Goal: Information Seeking & Learning: Learn about a topic

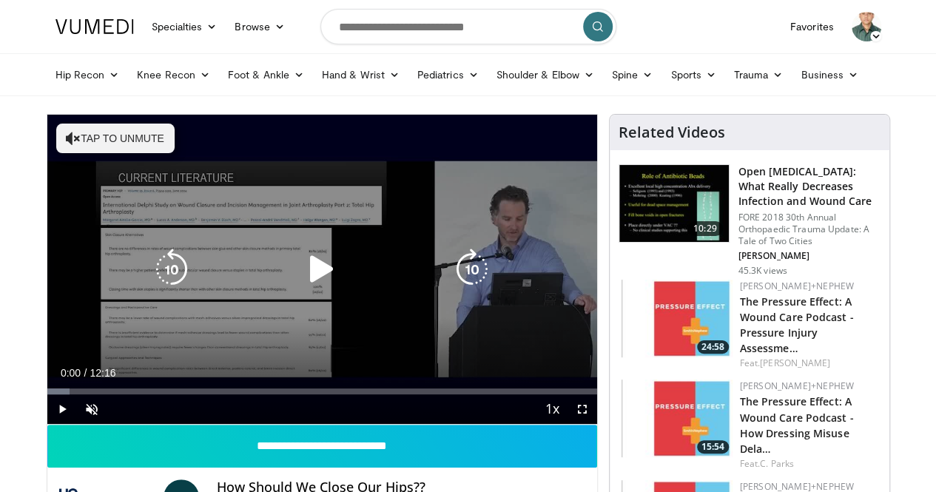
click at [314, 289] on icon "Video Player" at bounding box center [321, 269] width 41 height 41
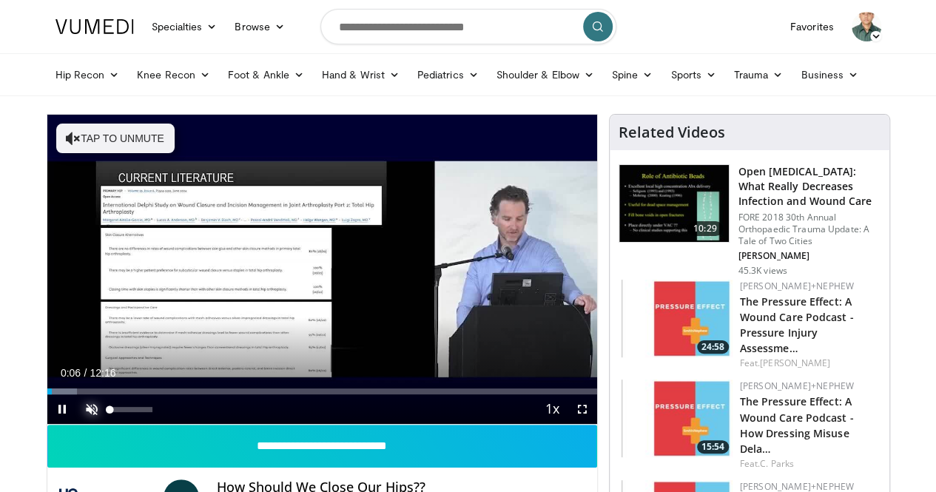
click at [77, 424] on span "Video Player" at bounding box center [92, 409] width 30 height 30
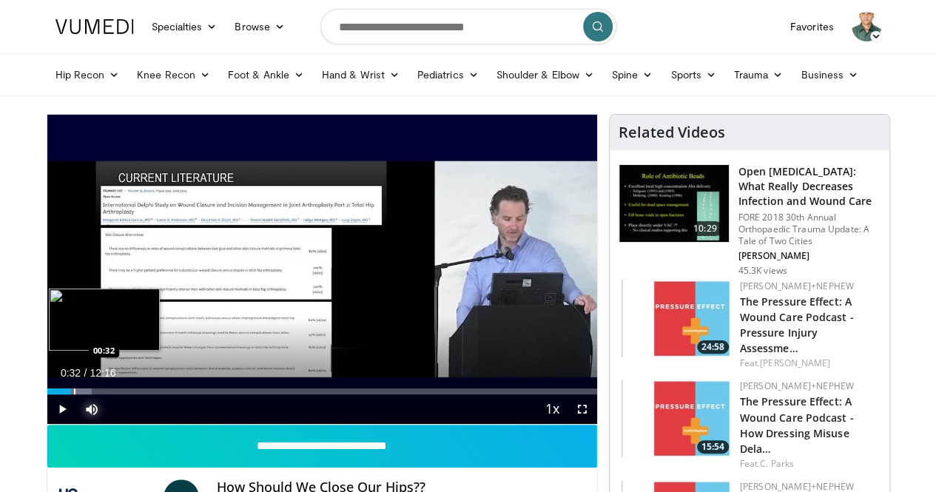
click at [74, 394] on div "Progress Bar" at bounding box center [74, 391] width 1 height 6
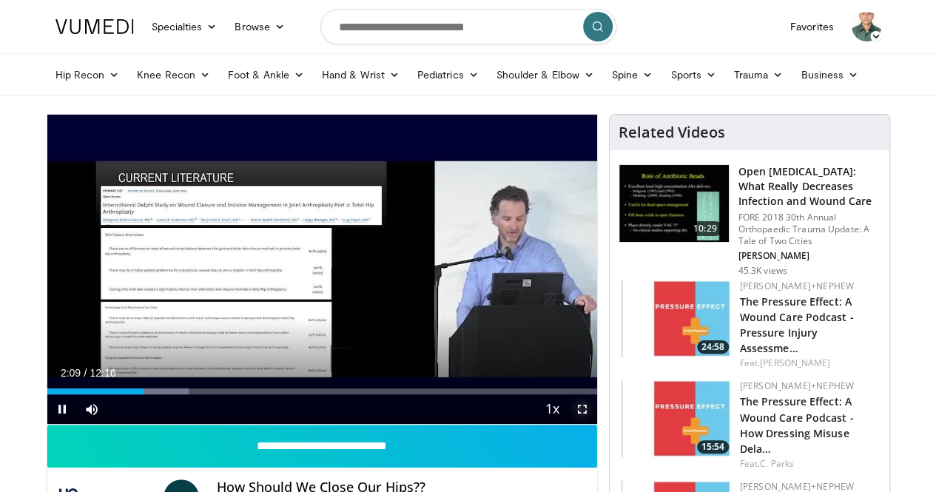
click at [592, 424] on span "Video Player" at bounding box center [582, 409] width 30 height 30
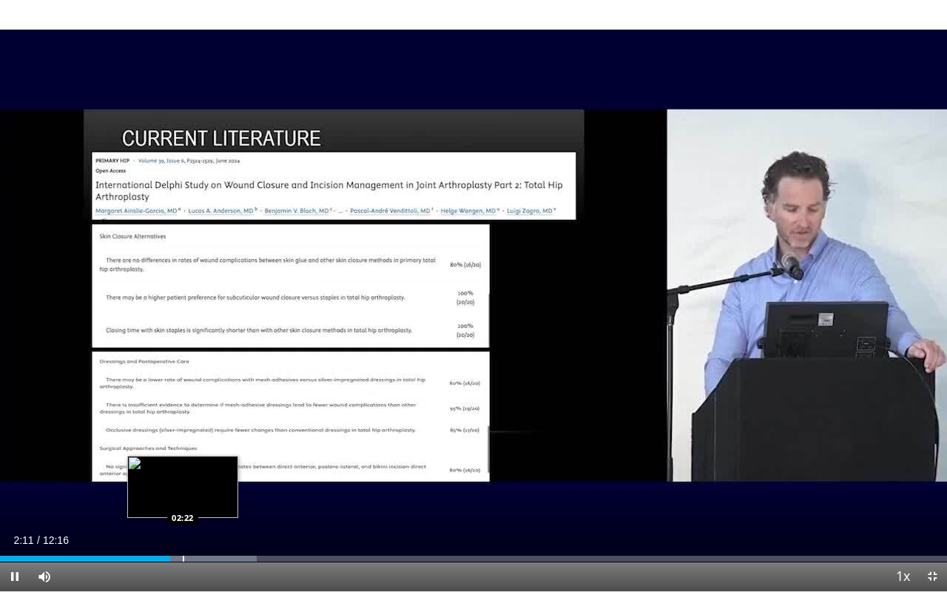
click at [183, 491] on div "Progress Bar" at bounding box center [183, 558] width 1 height 6
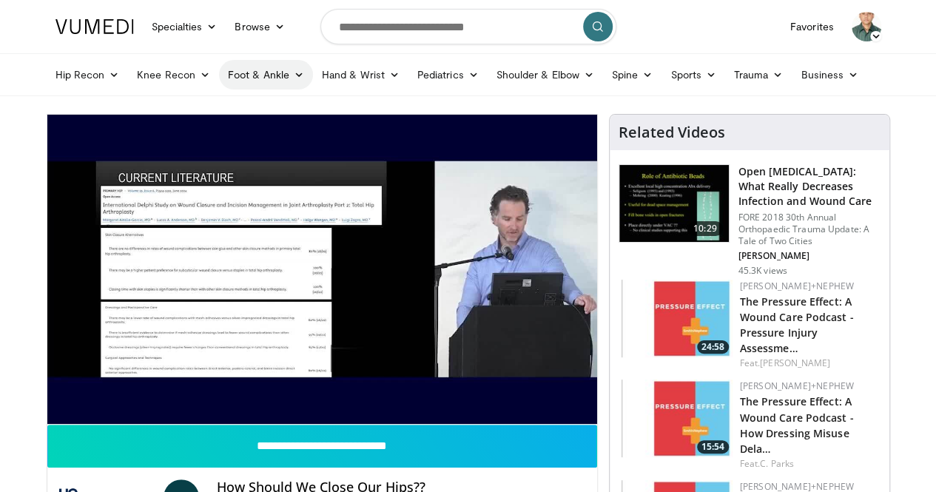
click at [294, 78] on icon at bounding box center [299, 75] width 10 height 10
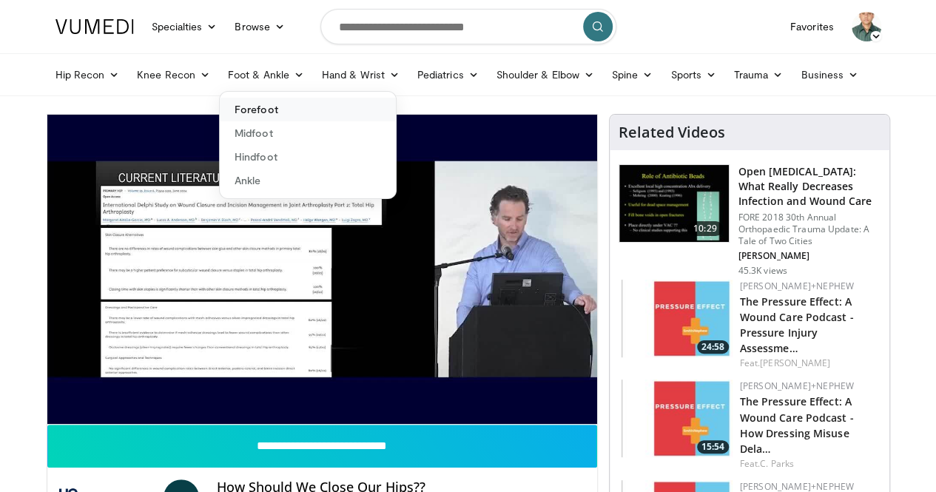
click at [220, 109] on link "Forefoot" at bounding box center [308, 110] width 176 height 24
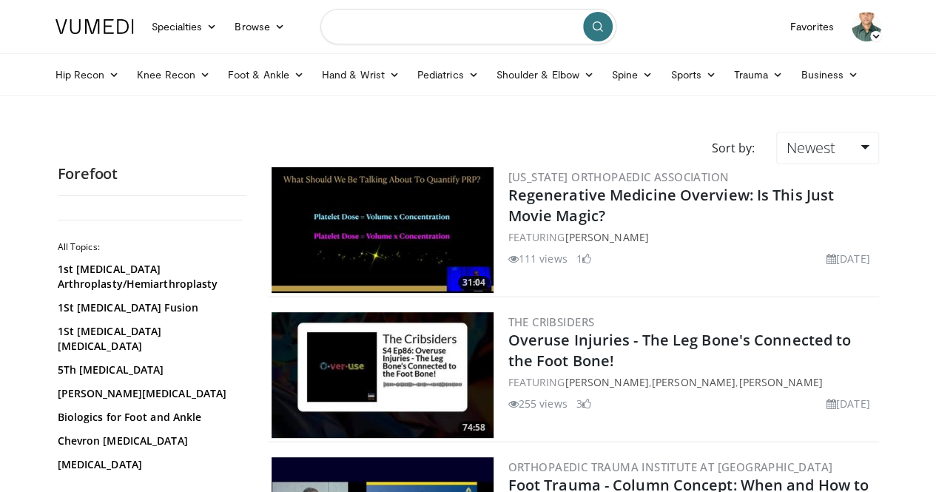
click at [488, 20] on input "Search topics, interventions" at bounding box center [468, 27] width 296 height 36
type input "**********"
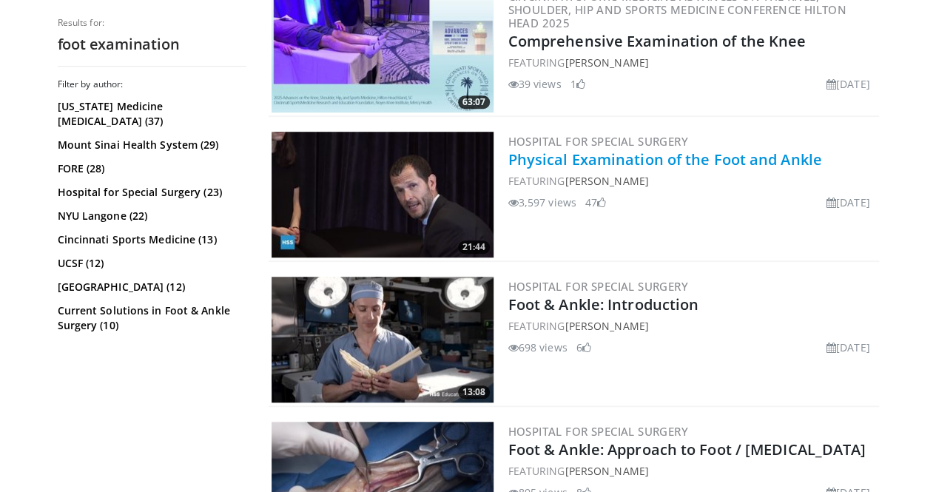
scroll to position [473, 0]
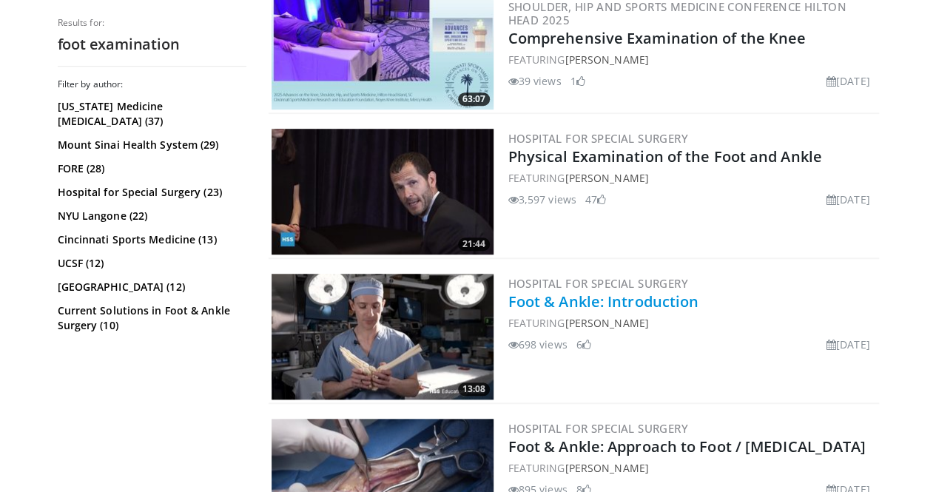
click at [627, 302] on link "Foot & Ankle: Introduction" at bounding box center [603, 301] width 191 height 20
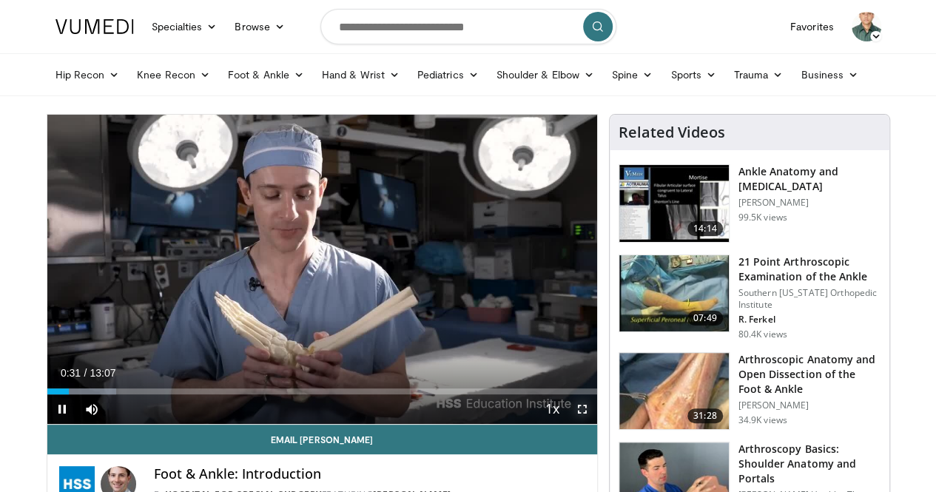
click at [592, 424] on span "Video Player" at bounding box center [582, 409] width 30 height 30
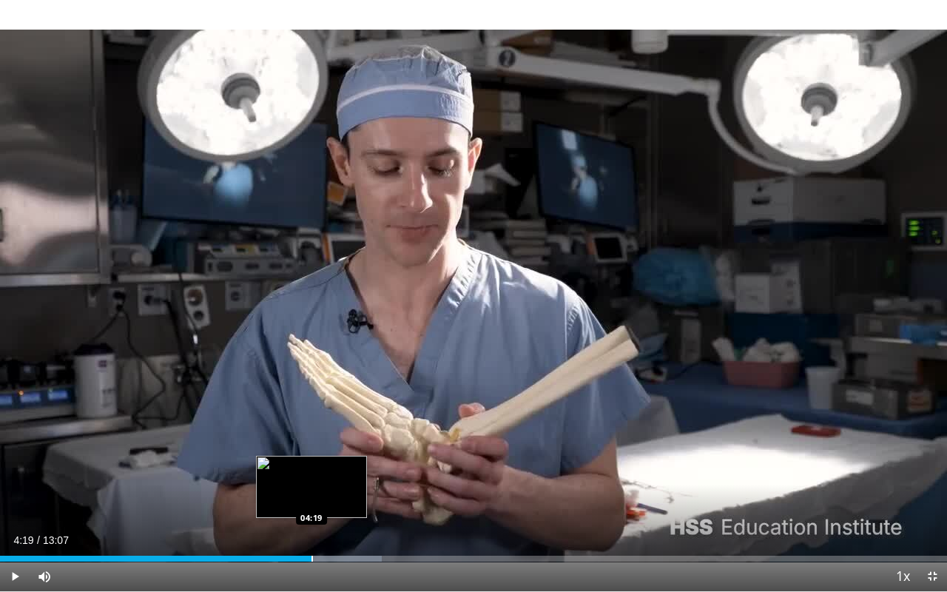
click at [311, 491] on div "Progress Bar" at bounding box center [311, 558] width 1 height 6
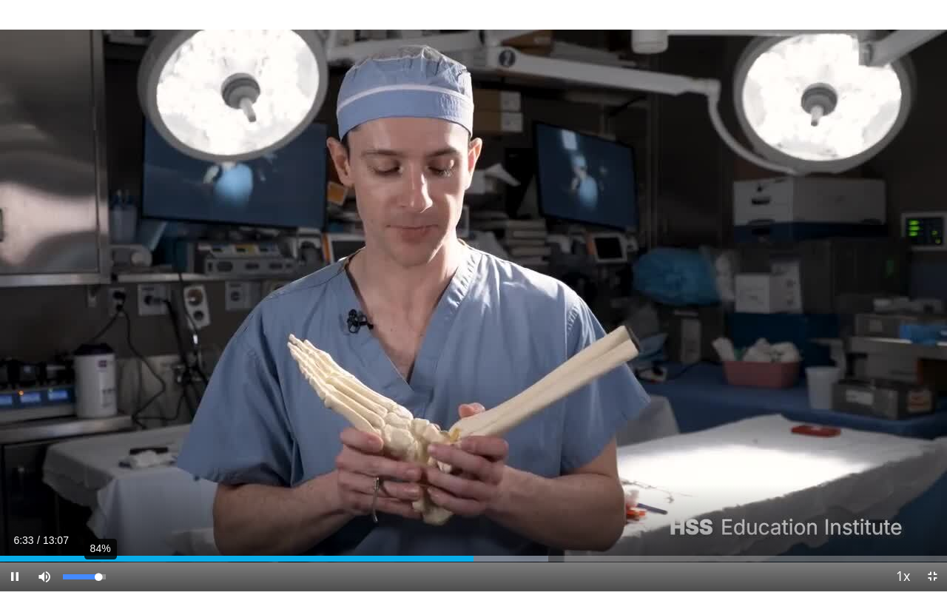
click at [99, 491] on div "84%" at bounding box center [84, 576] width 42 height 5
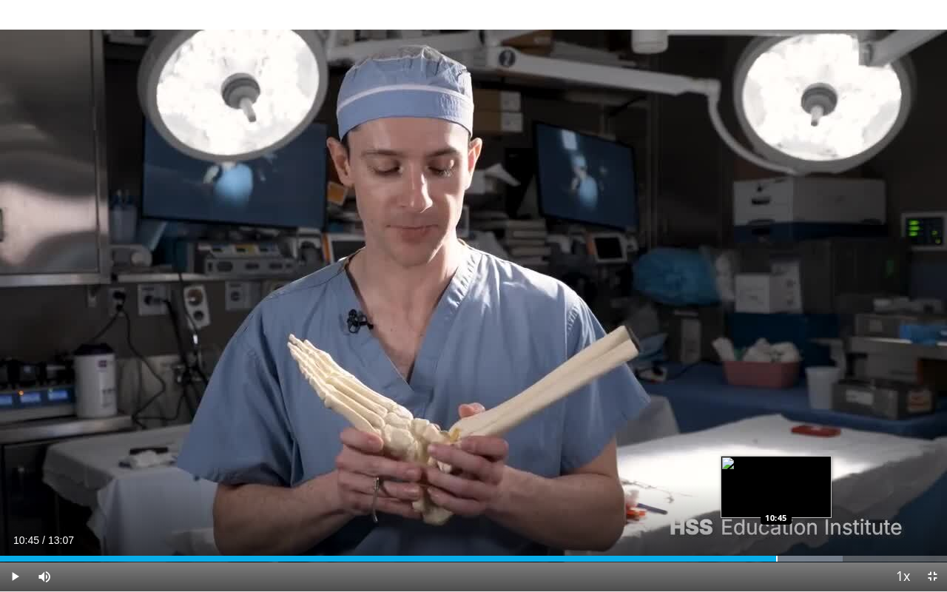
click at [776, 491] on div "Loaded : 88.95% 10:45 10:45" at bounding box center [473, 554] width 947 height 14
click at [806, 491] on div "Progress Bar" at bounding box center [806, 558] width 1 height 6
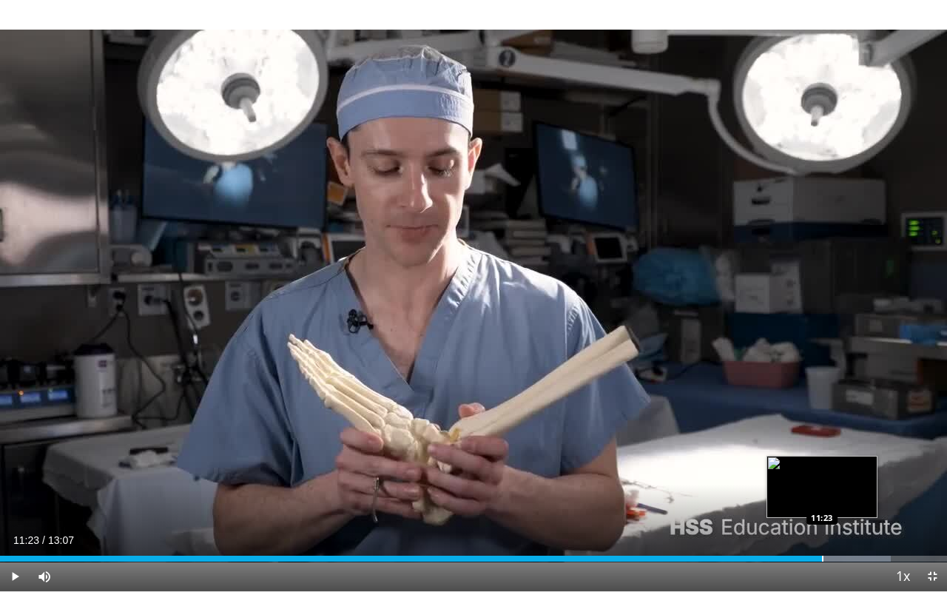
click at [822, 491] on div "Progress Bar" at bounding box center [822, 558] width 1 height 6
click at [837, 491] on div "Progress Bar" at bounding box center [837, 558] width 1 height 6
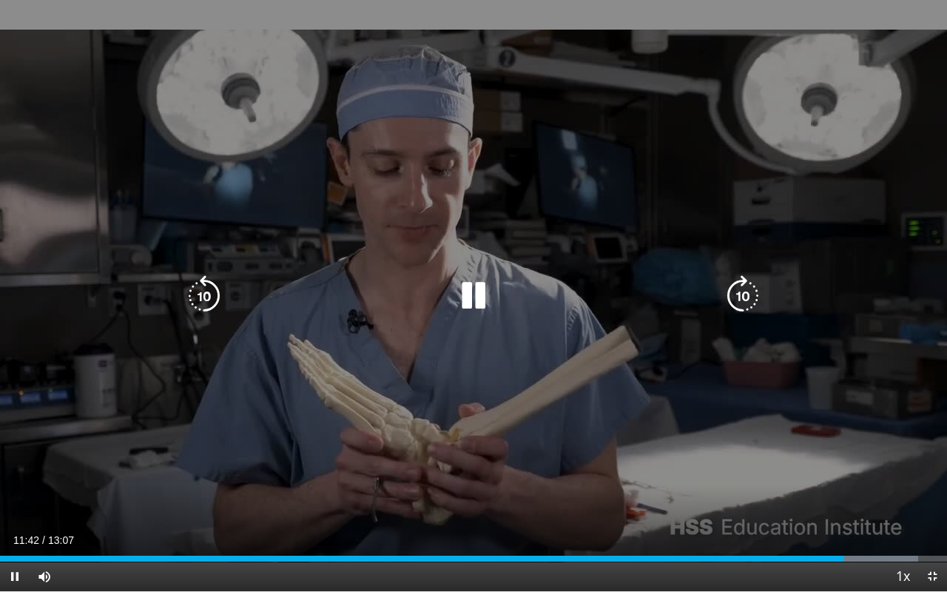
click at [760, 192] on div "10 seconds Tap to unmute" at bounding box center [473, 295] width 947 height 591
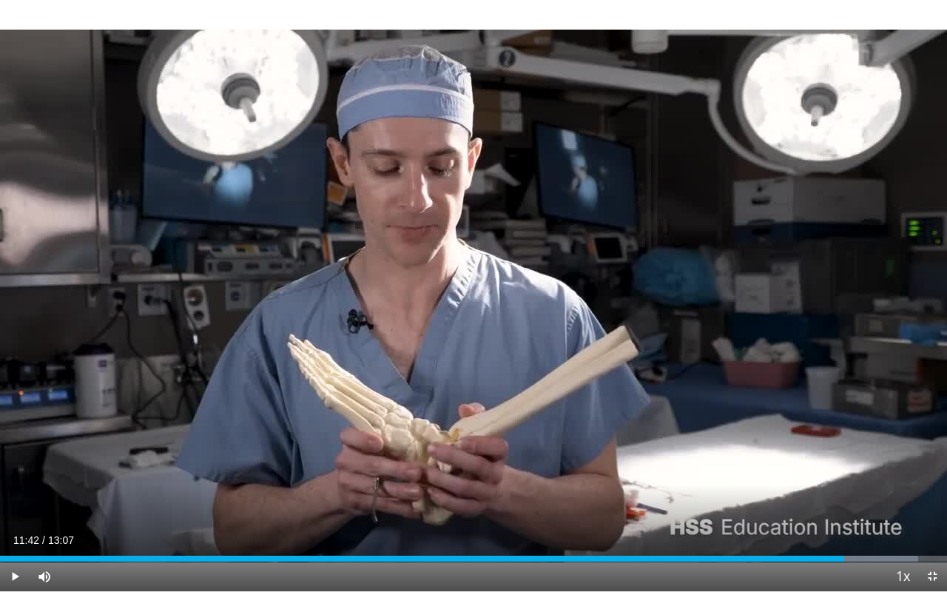
click at [473, 302] on div "10 seconds Tap to unmute" at bounding box center [473, 295] width 947 height 591
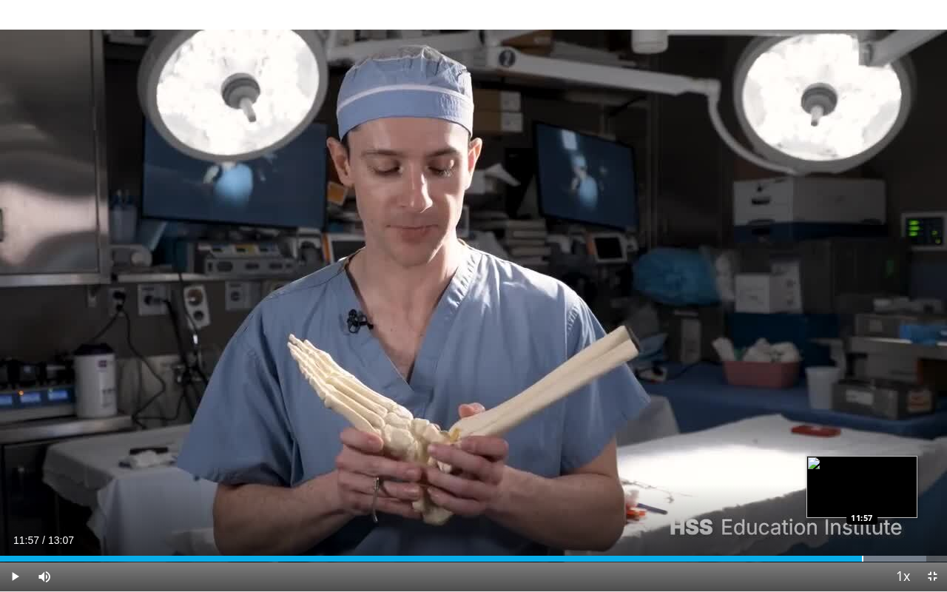
click at [862, 491] on div "Progress Bar" at bounding box center [862, 558] width 1 height 6
click at [898, 491] on div "Loaded : 100.00% 12:23 12:27" at bounding box center [473, 554] width 947 height 14
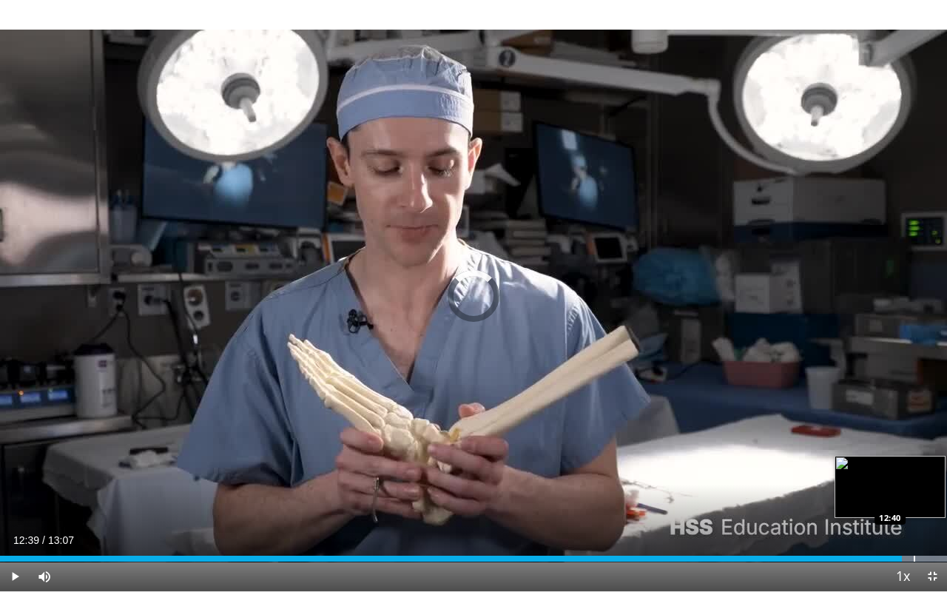
click at [913, 491] on div "Loaded : 100.00% 12:39 12:40" at bounding box center [473, 558] width 947 height 6
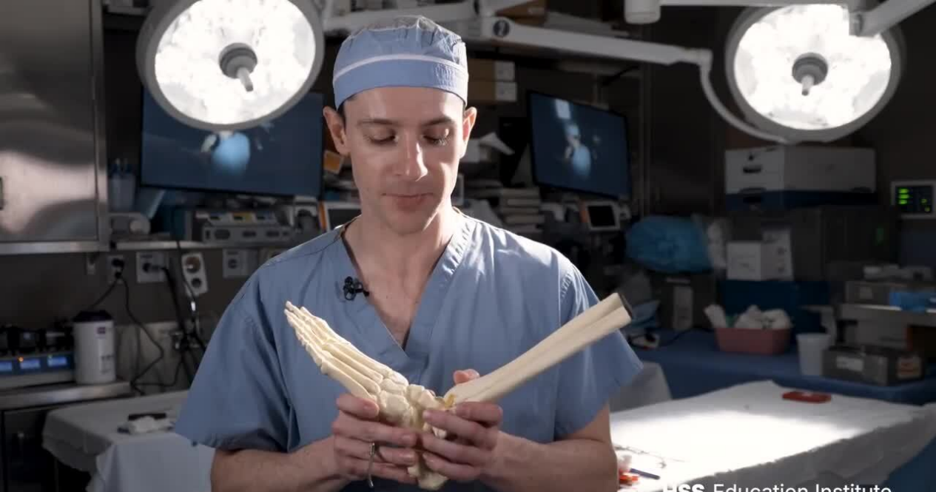
scroll to position [710, 0]
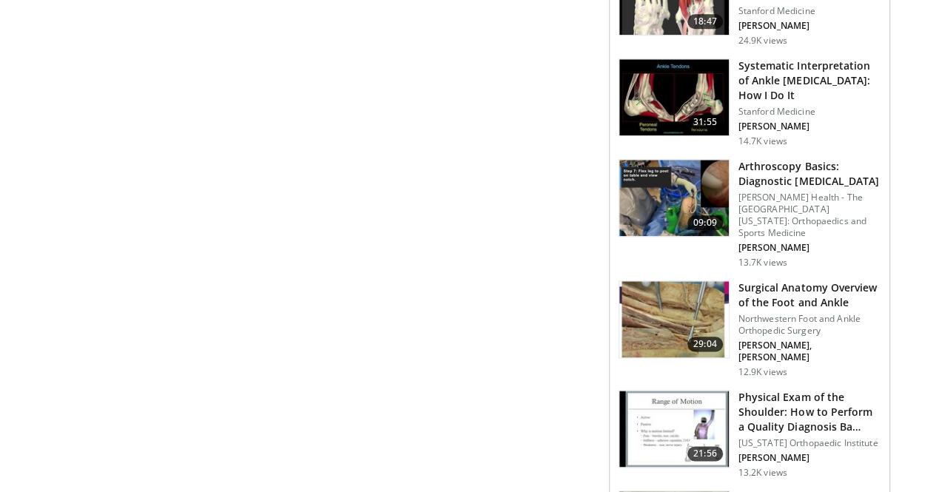
click at [784, 280] on h3 "Surgical Anatomy Overview of the Foot and Ankle" at bounding box center [809, 295] width 142 height 30
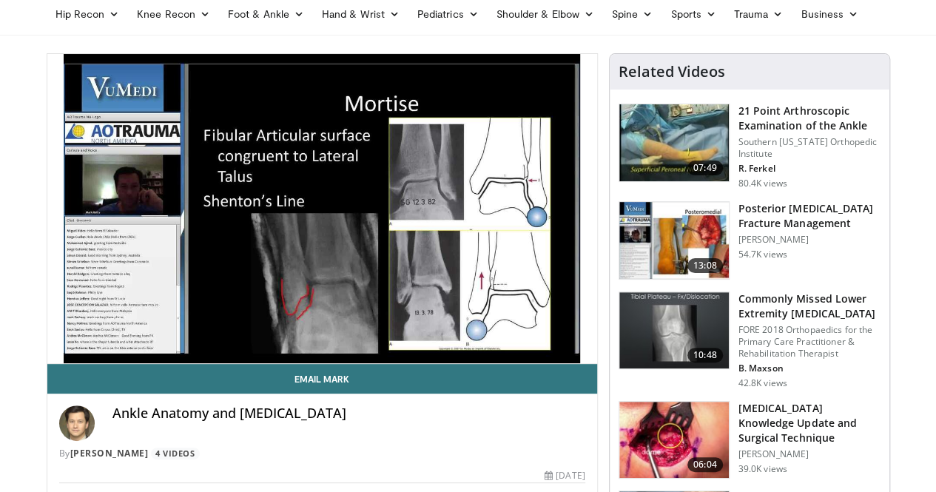
scroll to position [59, 0]
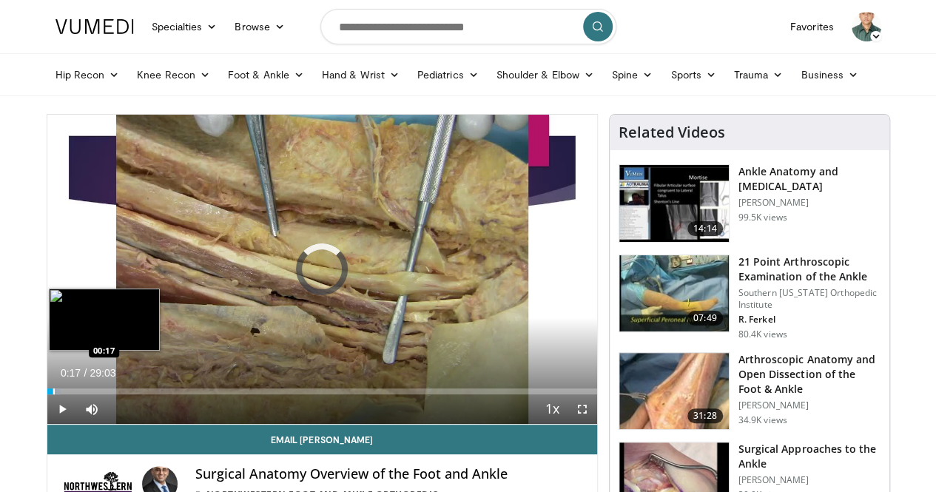
click at [53, 394] on div "Progress Bar" at bounding box center [53, 391] width 1 height 6
click at [63, 394] on div "Progress Bar" at bounding box center [63, 391] width 1 height 6
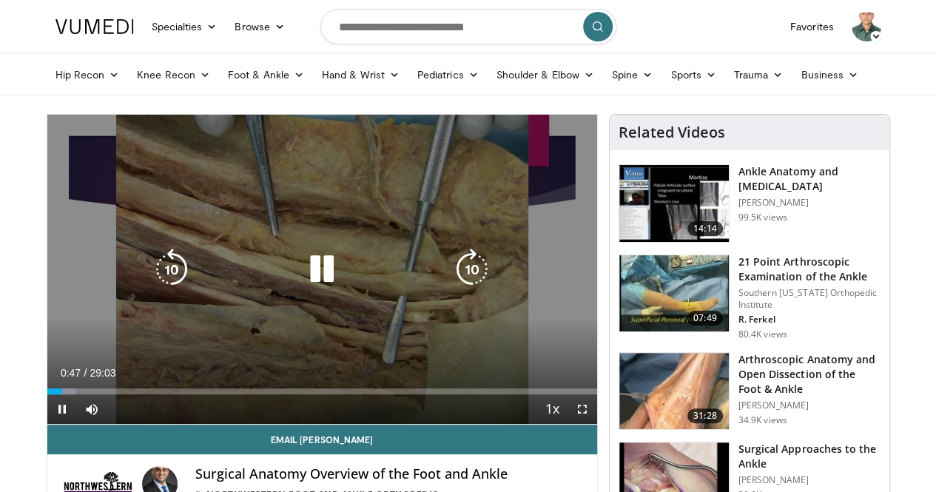
click at [0, 0] on div "Progress Bar" at bounding box center [0, 0] width 0 height 0
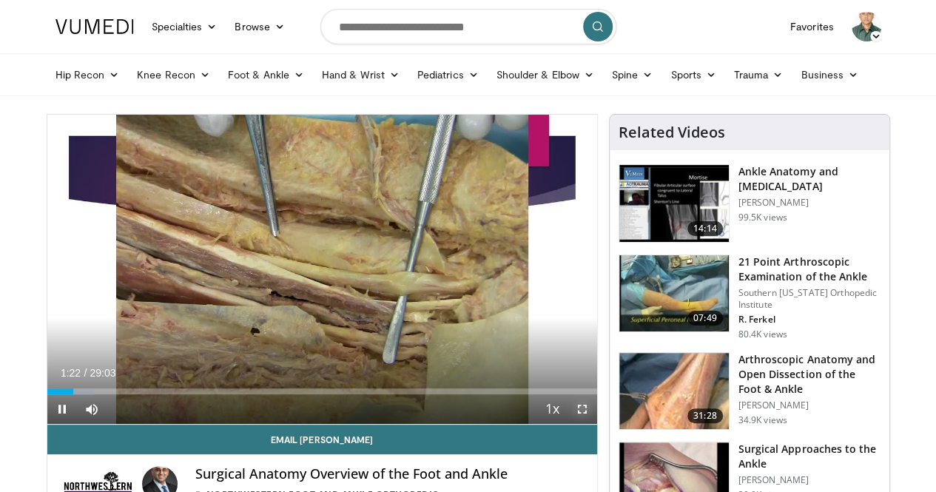
click at [595, 424] on span "Video Player" at bounding box center [582, 409] width 30 height 30
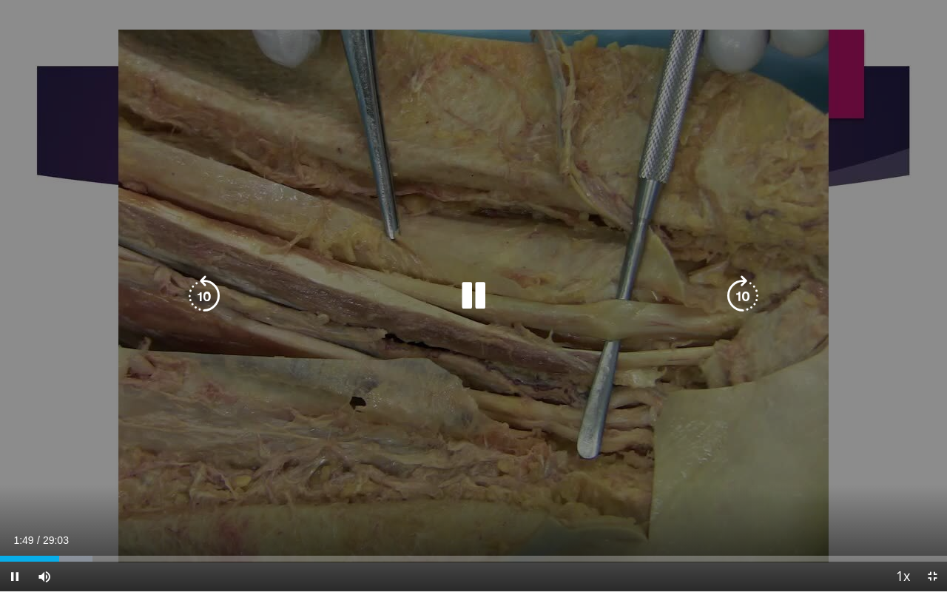
click at [731, 413] on div "10 seconds Tap to unmute" at bounding box center [473, 295] width 947 height 591
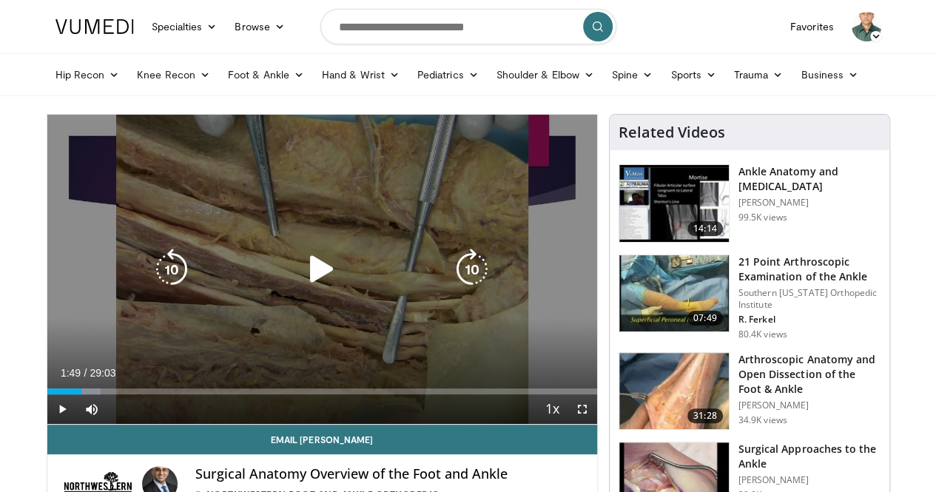
click at [546, 286] on div "10 seconds Tap to unmute" at bounding box center [322, 269] width 550 height 309
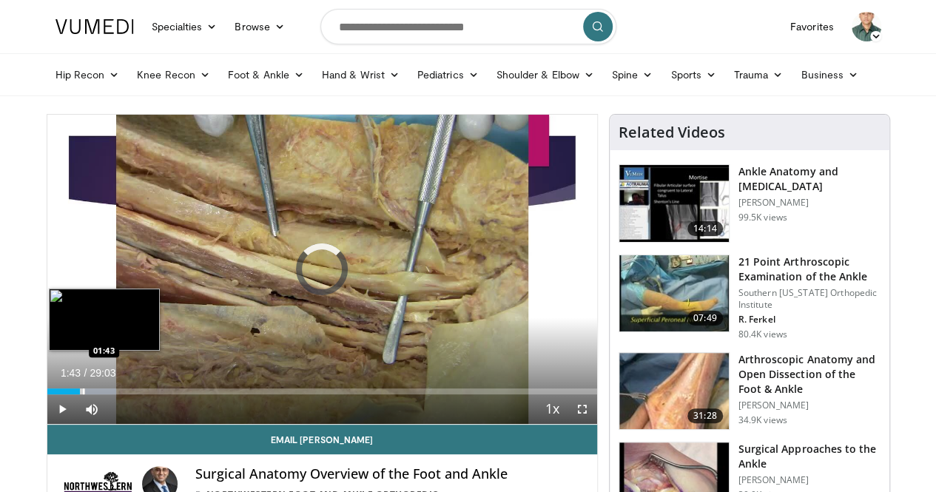
click at [83, 394] on div "Progress Bar" at bounding box center [83, 391] width 1 height 6
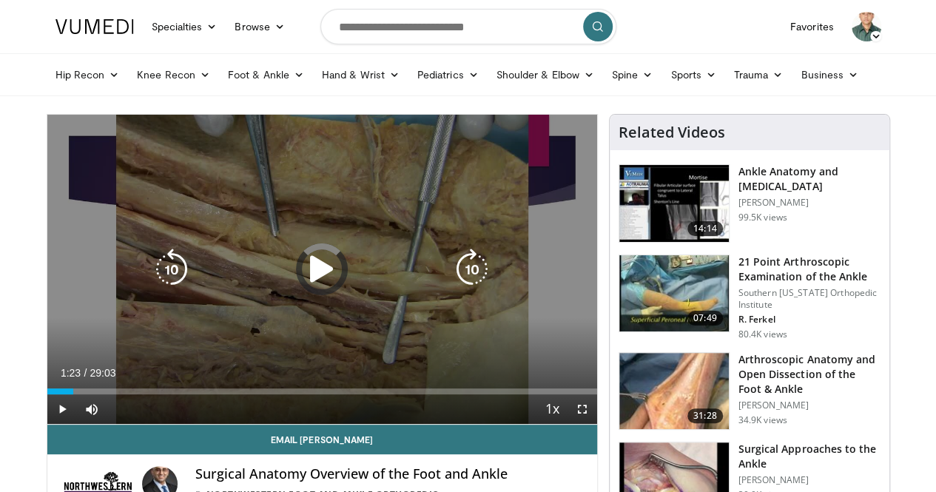
click at [47, 394] on div "Loaded : 0.00% 01:23 01:30" at bounding box center [322, 391] width 550 height 6
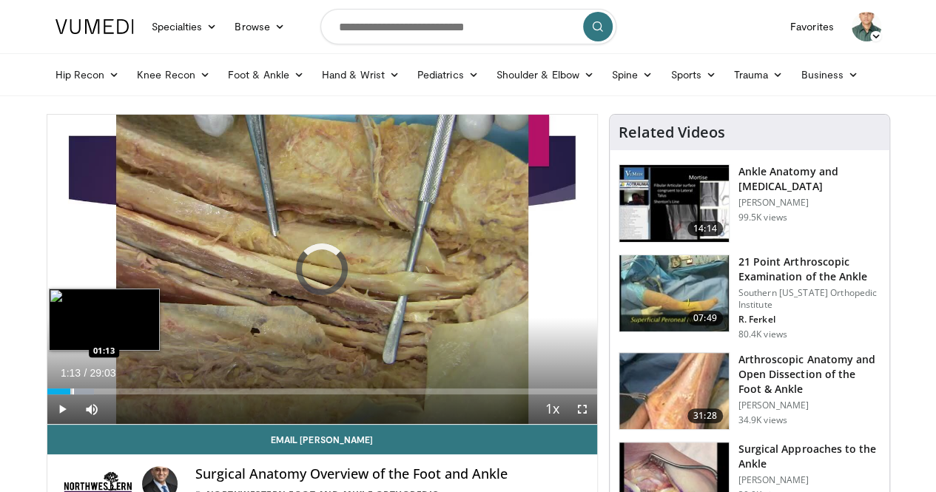
click at [72, 394] on div "Progress Bar" at bounding box center [72, 391] width 1 height 6
click at [96, 394] on div "Progress Bar" at bounding box center [96, 391] width 1 height 6
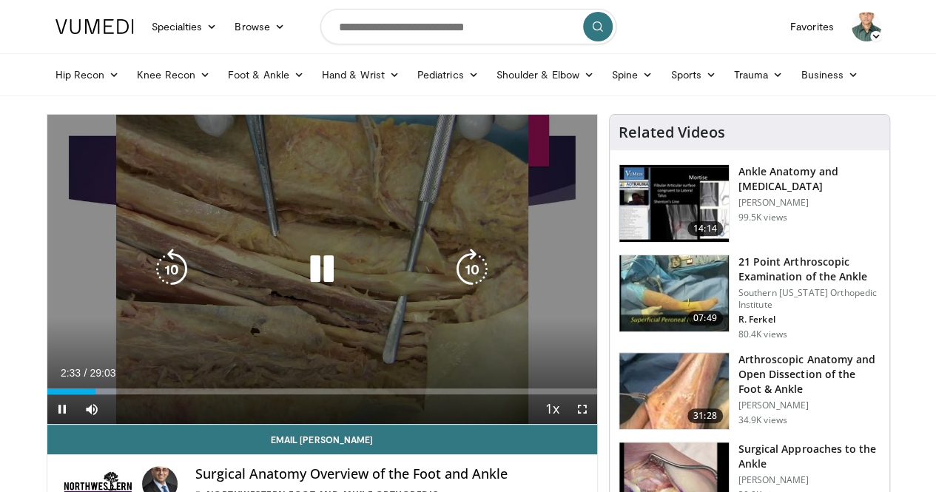
click at [239, 321] on div "10 seconds Tap to unmute" at bounding box center [322, 269] width 550 height 309
click at [311, 282] on icon "Video Player" at bounding box center [321, 269] width 41 height 41
click at [416, 212] on div "10 seconds Tap to unmute" at bounding box center [322, 269] width 550 height 309
click at [349, 225] on div "10 seconds Tap to unmute" at bounding box center [322, 269] width 550 height 309
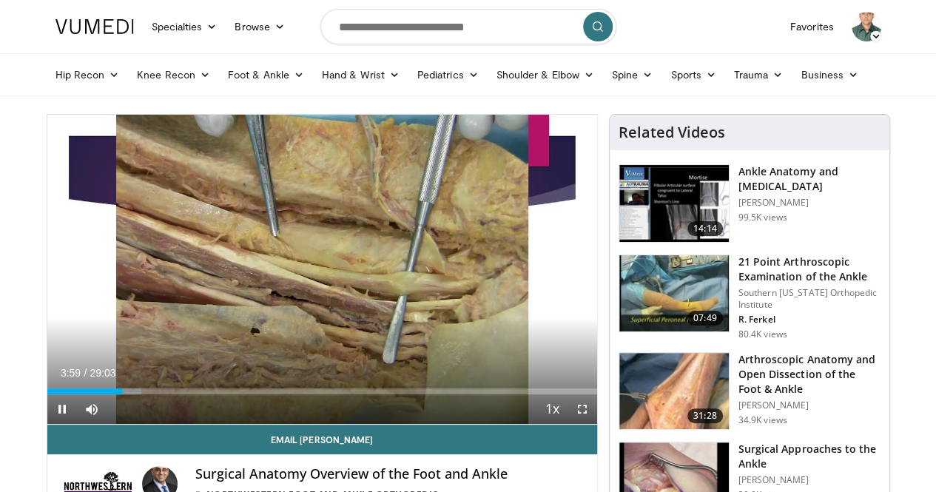
click at [114, 425] on video-js "**********" at bounding box center [322, 270] width 550 height 310
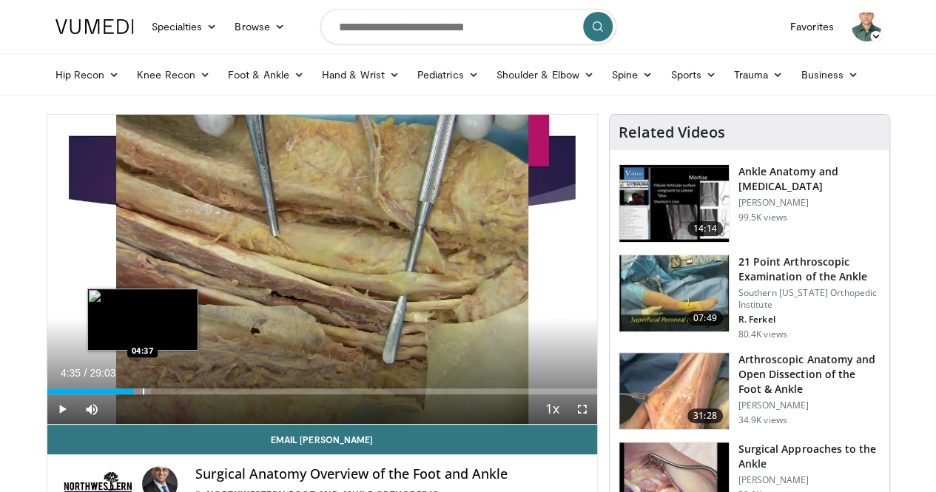
click at [120, 394] on div "Progress Bar" at bounding box center [135, 391] width 31 height 6
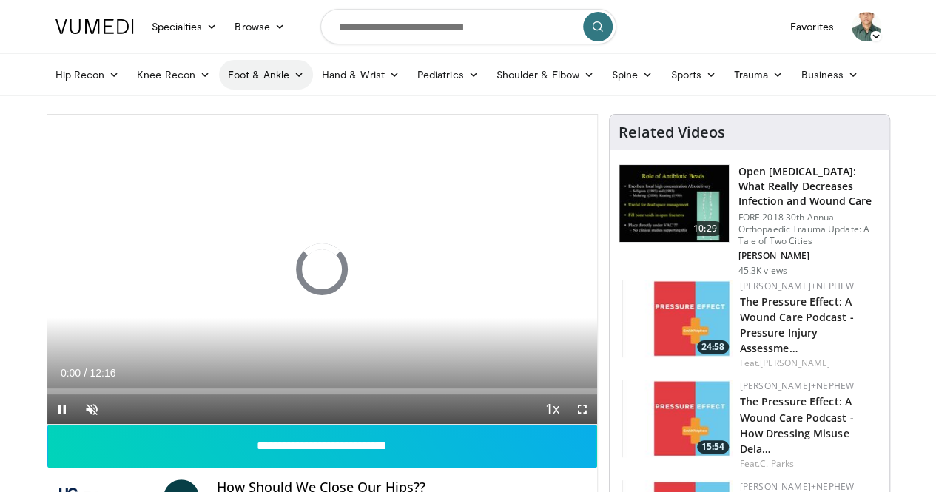
click at [226, 72] on link "Foot & Ankle" at bounding box center [266, 75] width 94 height 30
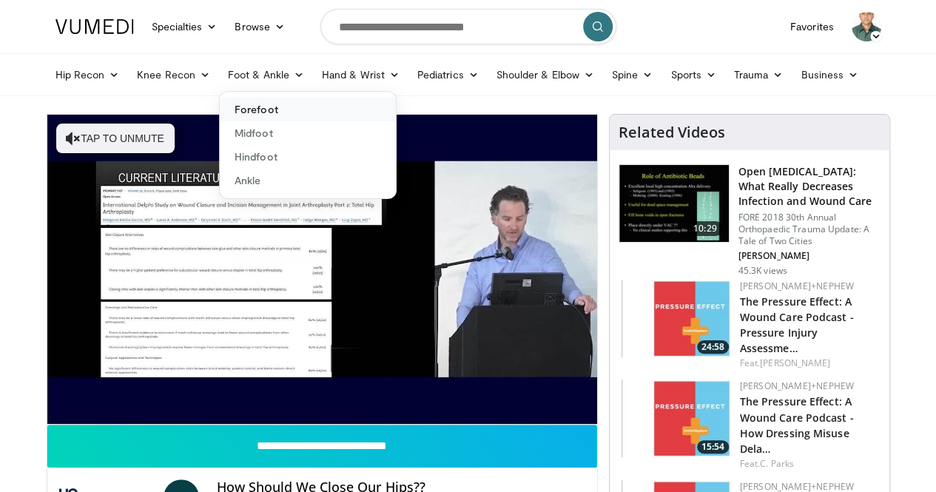
click at [227, 112] on link "Forefoot" at bounding box center [308, 110] width 176 height 24
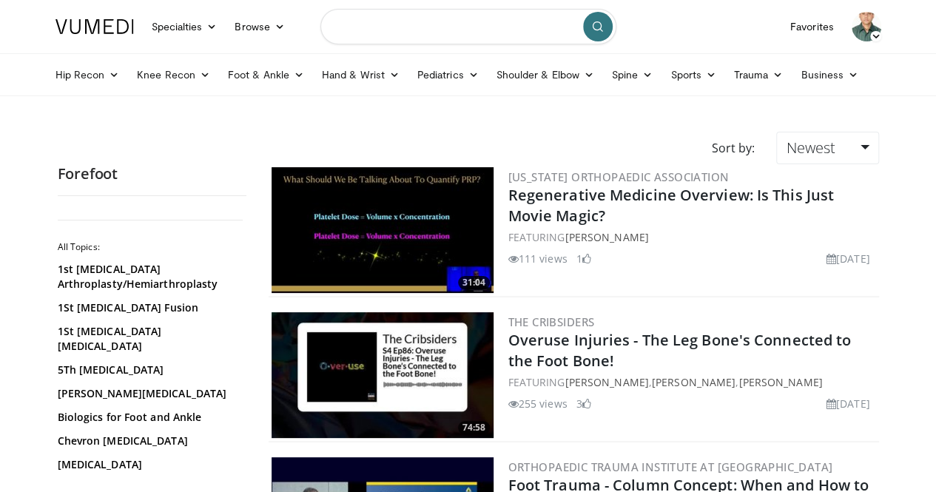
click at [463, 34] on input "Search topics, interventions" at bounding box center [468, 27] width 296 height 36
type input "**********"
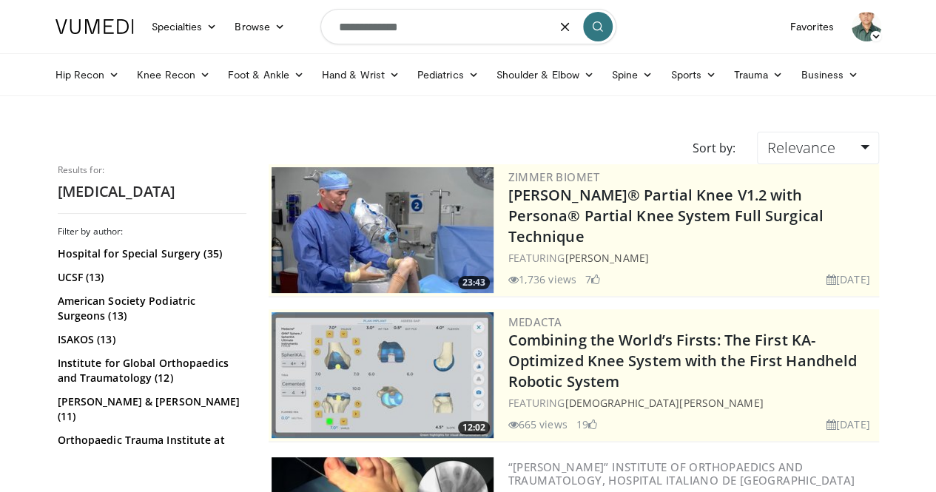
click at [437, 24] on input "**********" at bounding box center [468, 27] width 296 height 36
type input "**********"
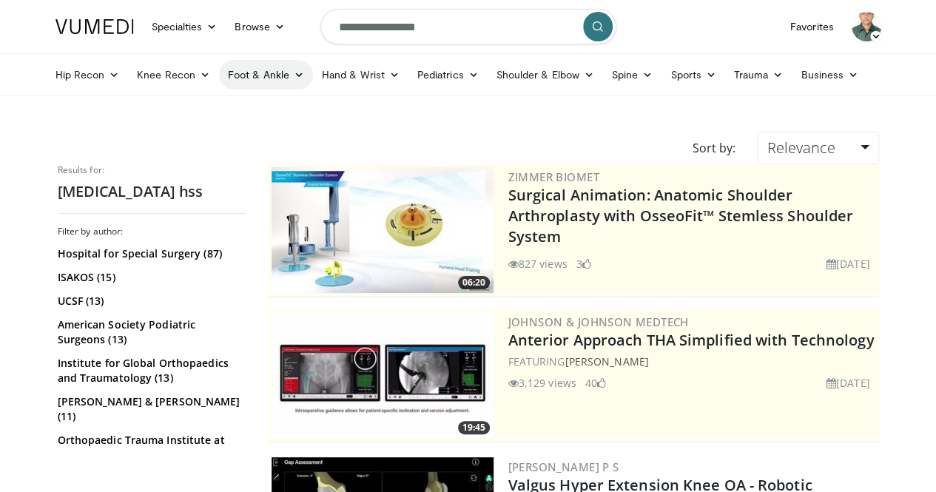
click at [259, 81] on link "Foot & Ankle" at bounding box center [266, 75] width 94 height 30
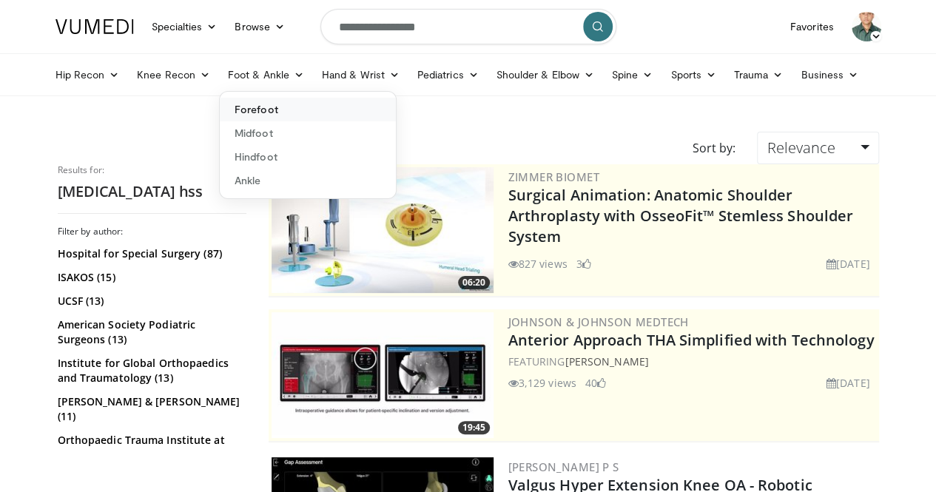
click at [235, 103] on link "Forefoot" at bounding box center [308, 110] width 176 height 24
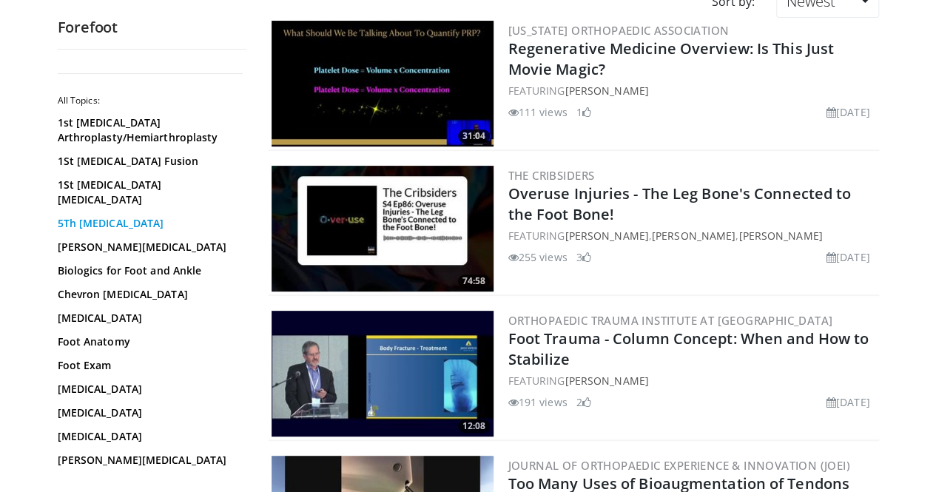
scroll to position [148, 0]
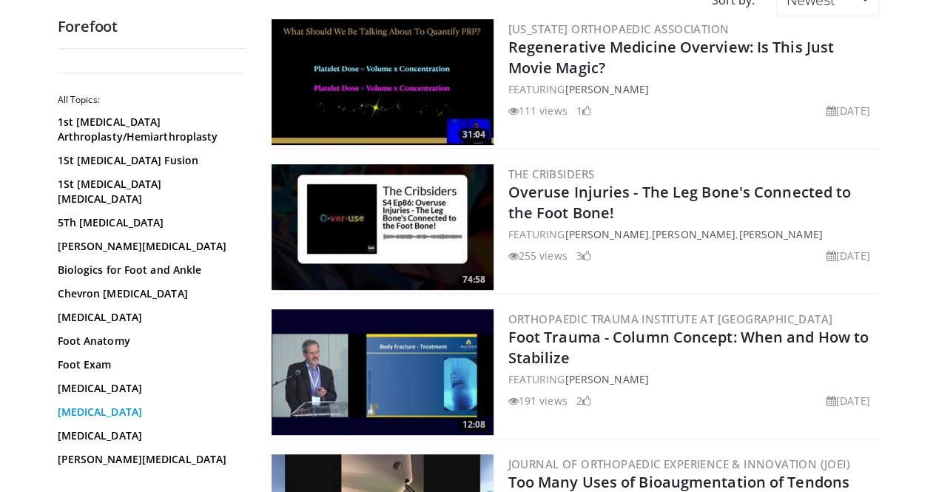
click at [67, 405] on link "Hallux Valgus" at bounding box center [148, 412] width 181 height 15
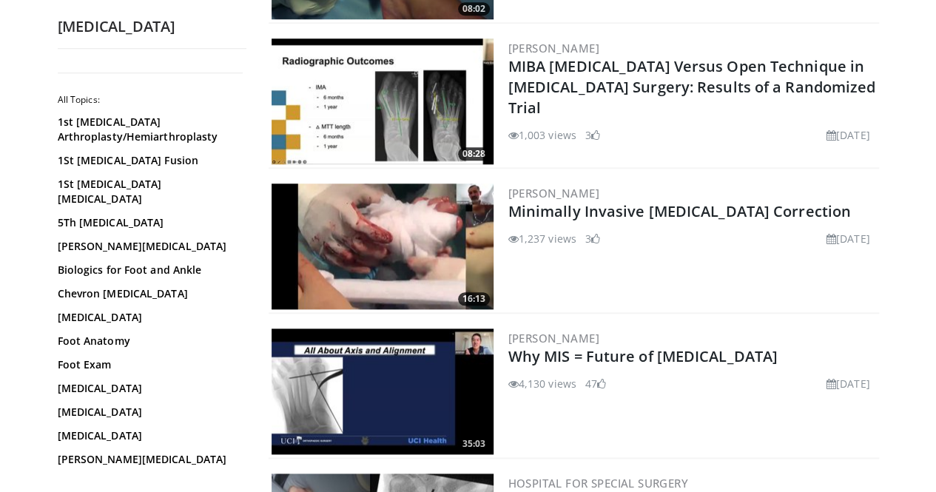
scroll to position [710, 0]
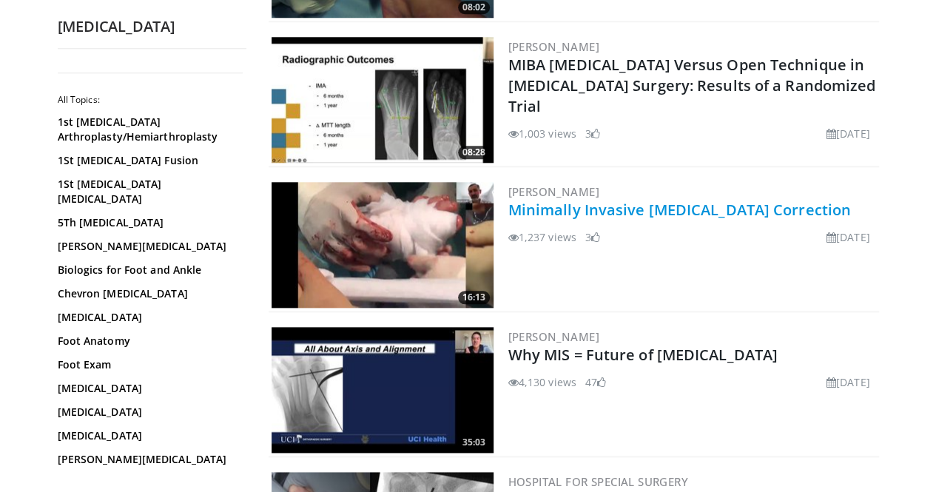
click at [624, 210] on link "Minimally Invasive [MEDICAL_DATA] Correction" at bounding box center [679, 210] width 342 height 20
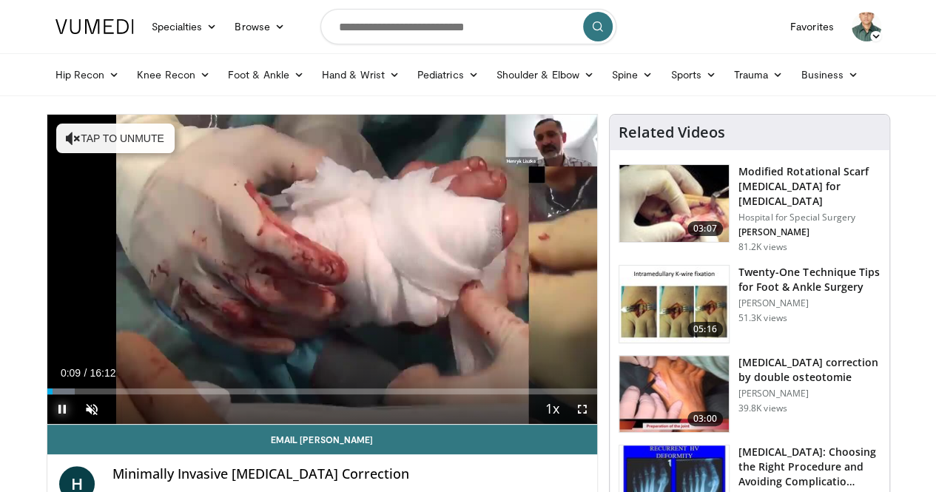
click at [47, 422] on span "Video Player" at bounding box center [62, 409] width 30 height 30
click at [74, 394] on div "Progress Bar" at bounding box center [74, 391] width 1 height 6
click at [77, 424] on span "Video Player" at bounding box center [92, 409] width 30 height 30
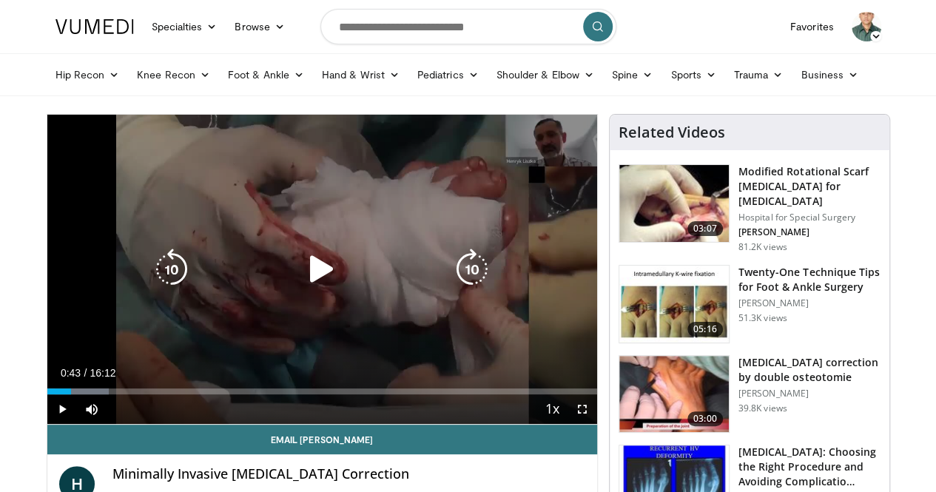
click at [151, 286] on icon "Video Player" at bounding box center [171, 269] width 41 height 41
click at [303, 279] on icon "Video Player" at bounding box center [321, 269] width 41 height 41
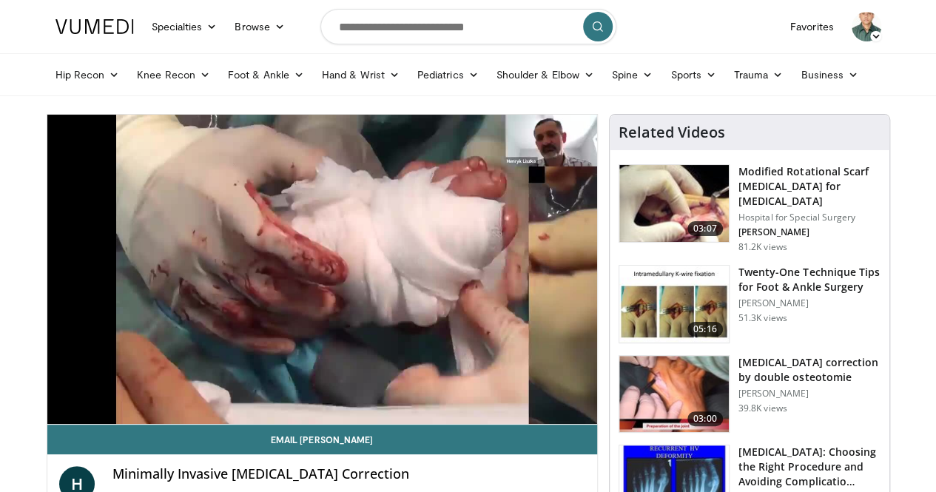
click at [808, 265] on h3 "Twenty-One Technique Tips for Foot & Ankle Surgery" at bounding box center [809, 280] width 142 height 30
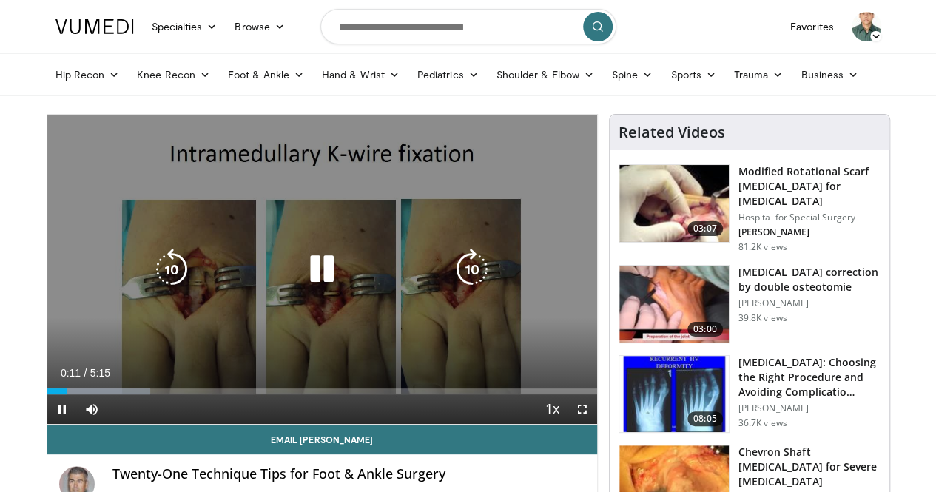
click at [477, 375] on div "10 seconds Tap to unmute" at bounding box center [322, 269] width 550 height 309
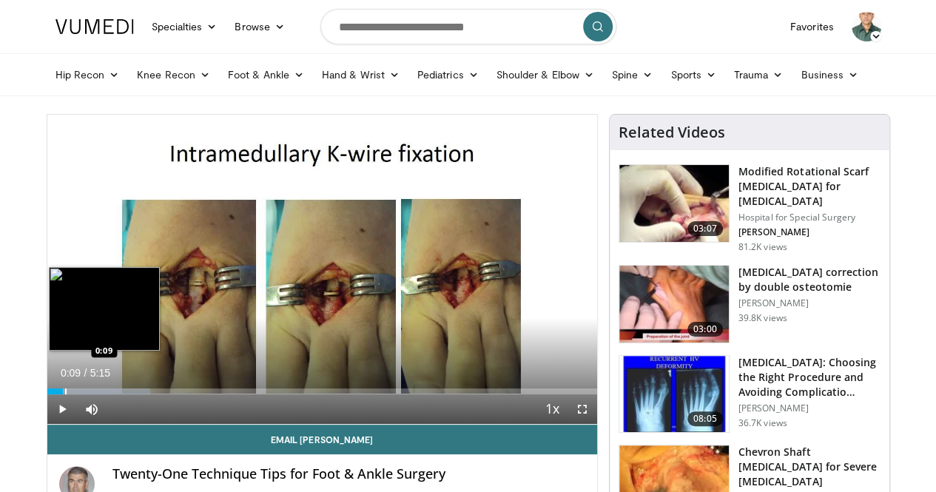
click at [65, 394] on div "Progress Bar" at bounding box center [65, 391] width 1 height 6
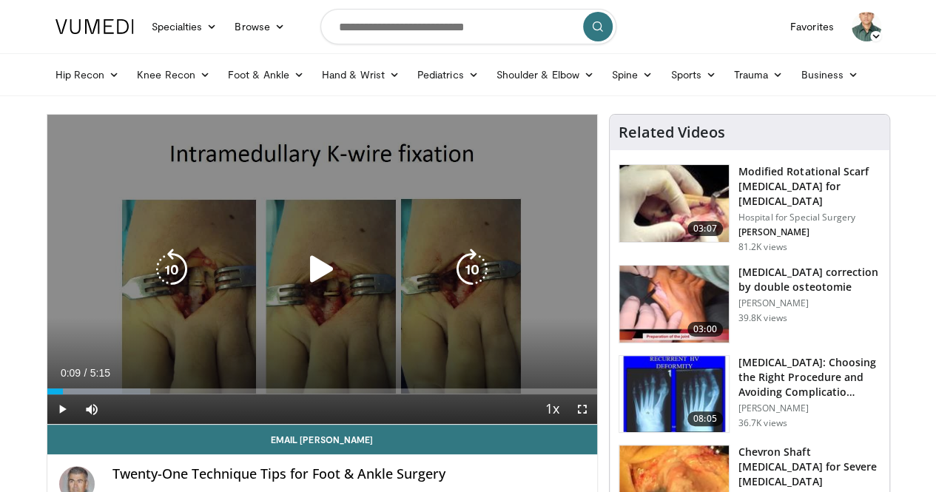
click at [404, 354] on div "10 seconds Tap to unmute" at bounding box center [322, 269] width 550 height 309
click at [440, 371] on div "10 seconds Tap to unmute" at bounding box center [322, 269] width 550 height 309
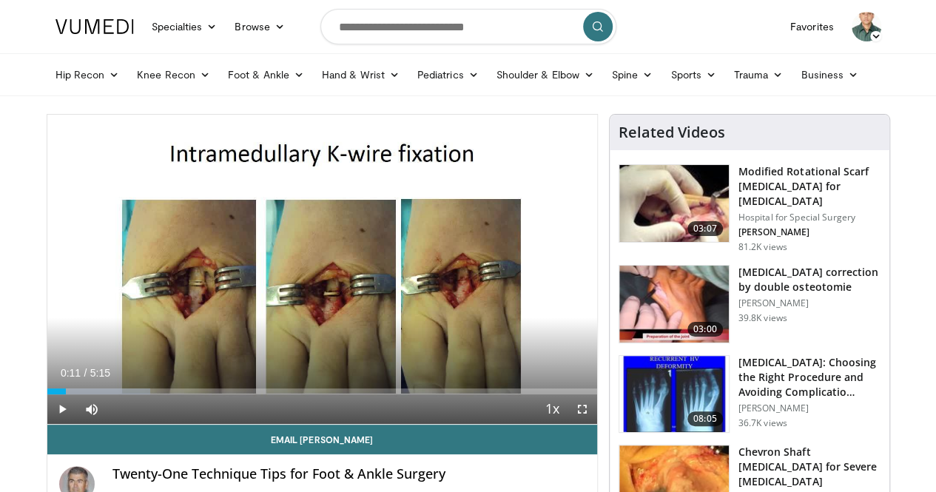
click at [440, 371] on div "10 seconds Tap to unmute" at bounding box center [322, 269] width 550 height 309
click at [110, 412] on div "46%" at bounding box center [131, 409] width 42 height 5
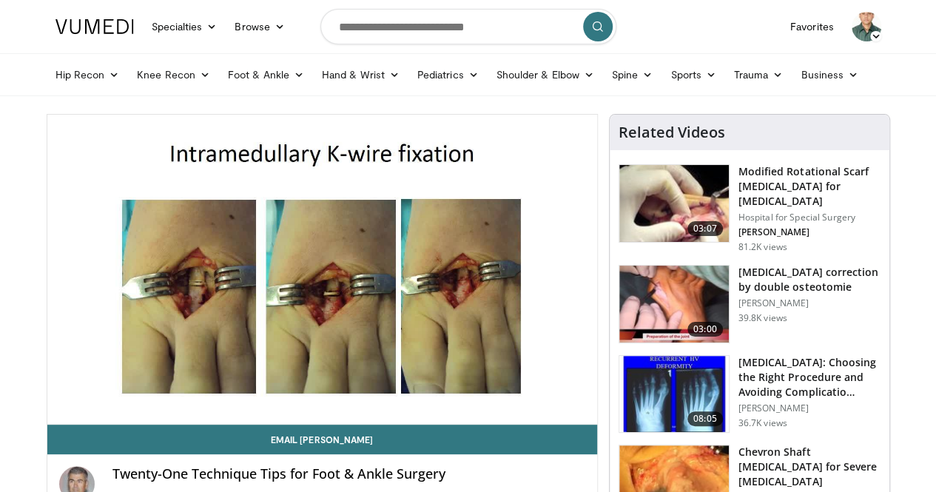
click at [533, 338] on div "10 seconds Tap to unmute" at bounding box center [322, 269] width 550 height 309
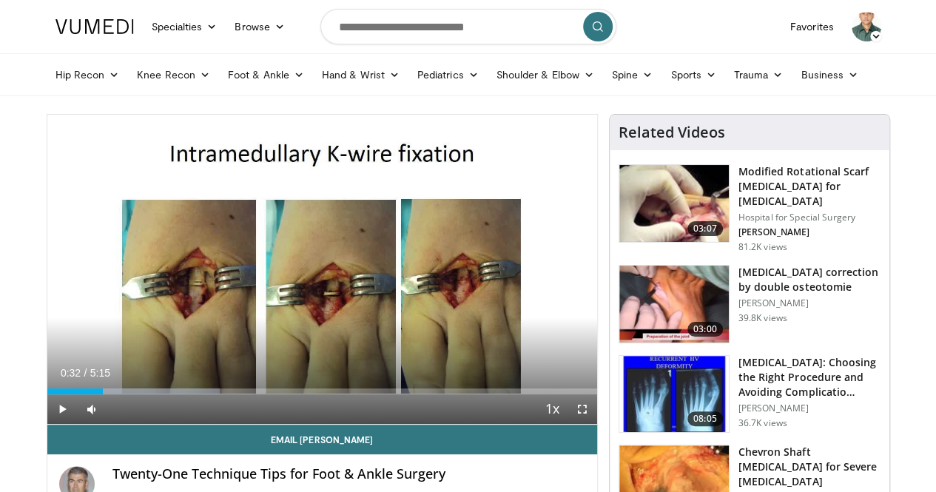
click at [533, 338] on div "10 seconds Tap to unmute" at bounding box center [322, 269] width 550 height 309
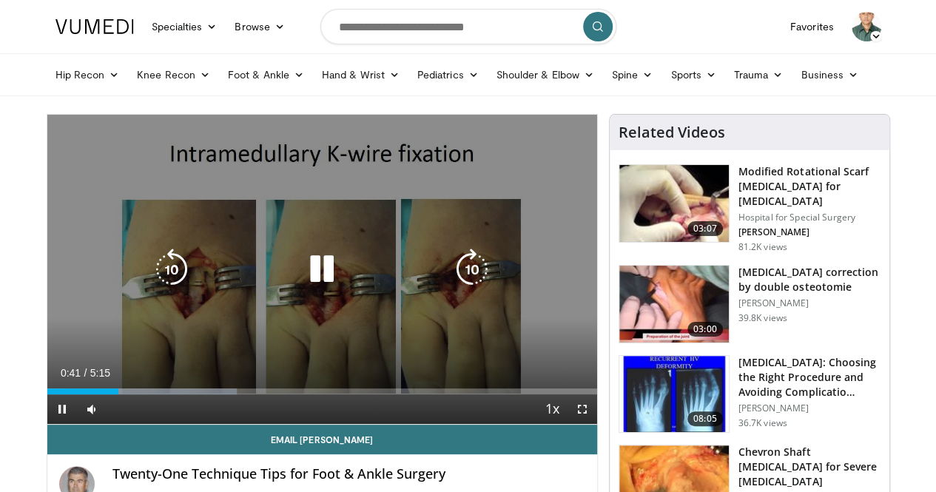
click at [523, 303] on div "10 seconds Tap to unmute" at bounding box center [322, 269] width 550 height 309
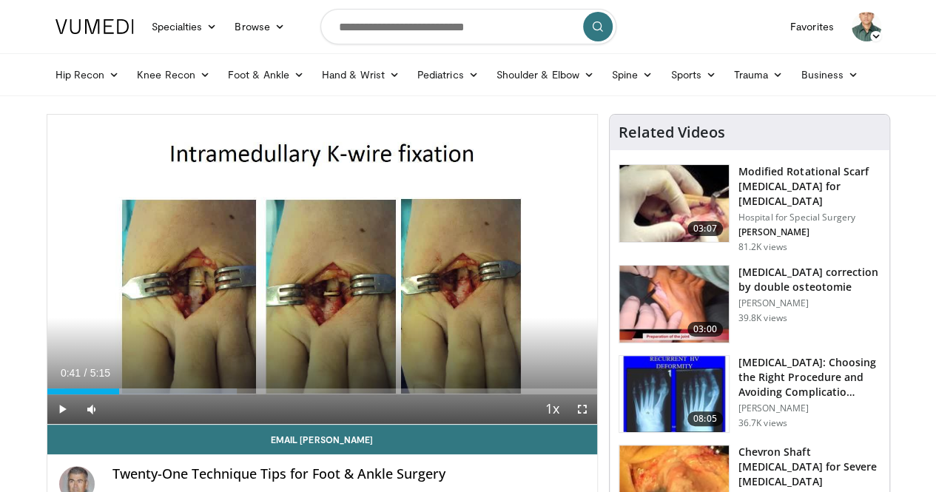
click at [559, 332] on div "10 seconds Tap to unmute" at bounding box center [322, 269] width 550 height 309
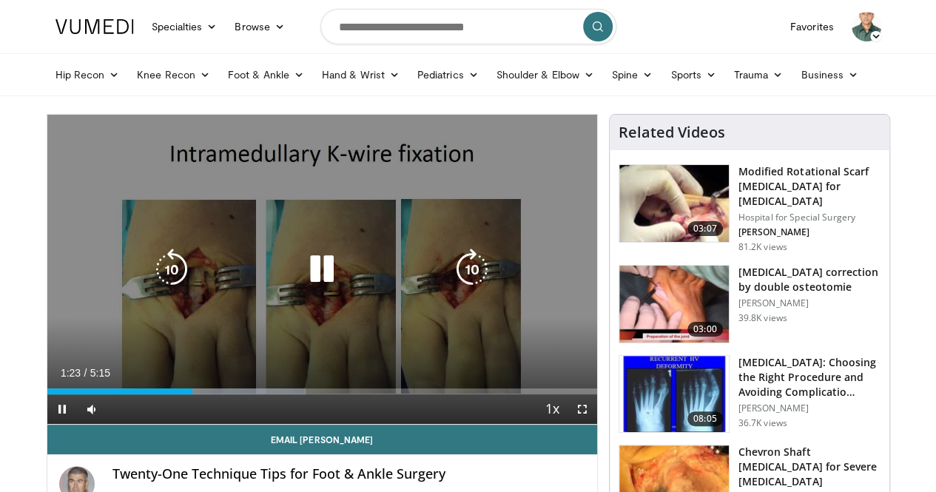
click at [530, 328] on div "10 seconds Tap to unmute" at bounding box center [322, 269] width 550 height 309
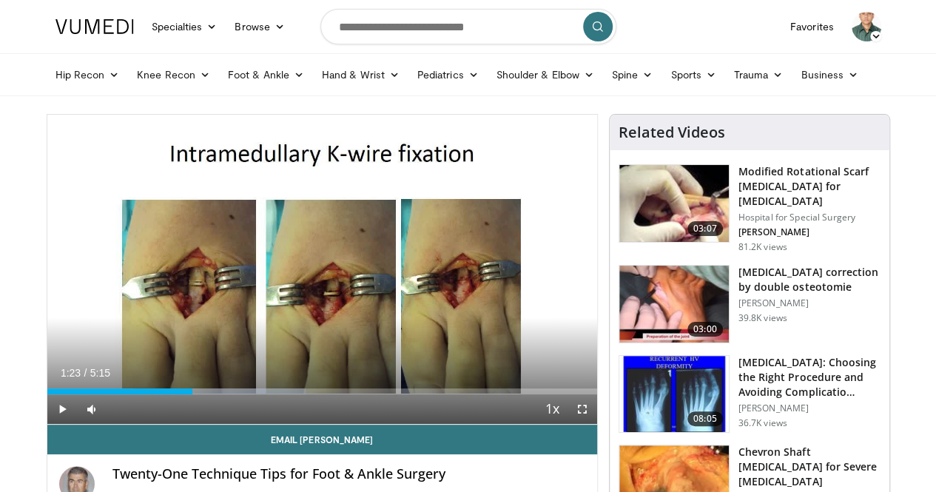
click at [530, 328] on div "10 seconds Tap to unmute" at bounding box center [322, 269] width 550 height 309
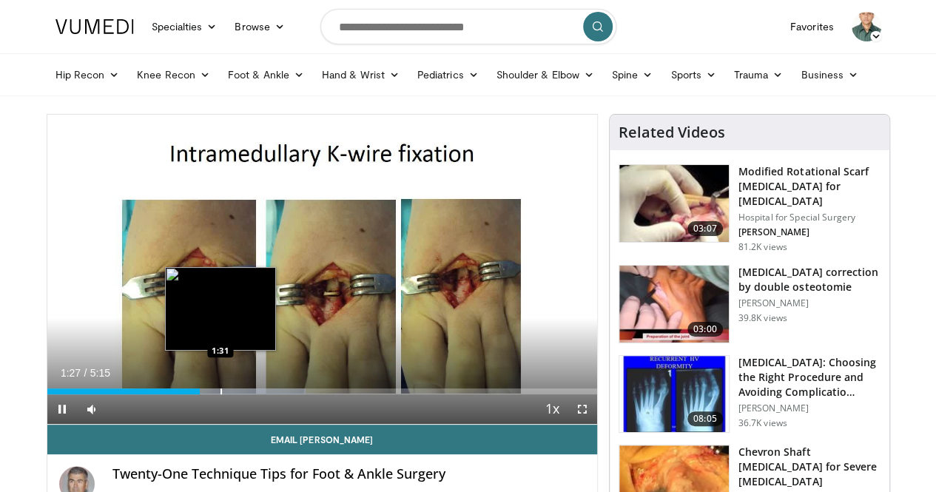
click at [220, 394] on div "Progress Bar" at bounding box center [220, 391] width 1 height 6
click at [183, 418] on video-js "**********" at bounding box center [322, 270] width 550 height 310
click at [236, 394] on div "Progress Bar" at bounding box center [236, 391] width 1 height 6
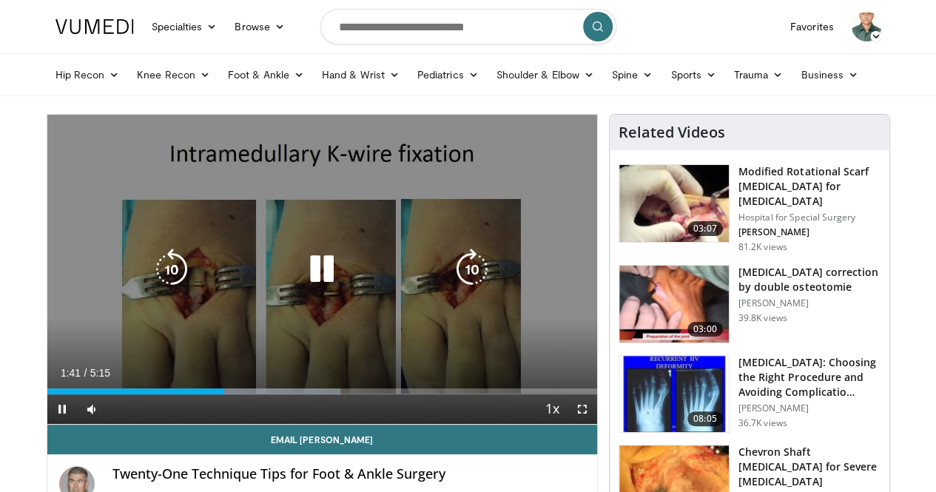
click at [422, 308] on div "10 seconds Tap to unmute" at bounding box center [322, 269] width 550 height 309
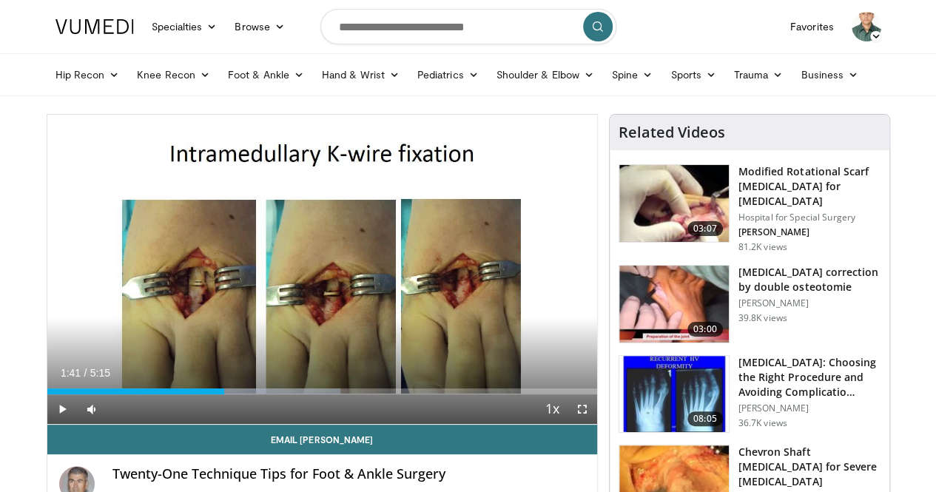
click at [422, 308] on div "10 seconds Tap to unmute" at bounding box center [322, 269] width 550 height 309
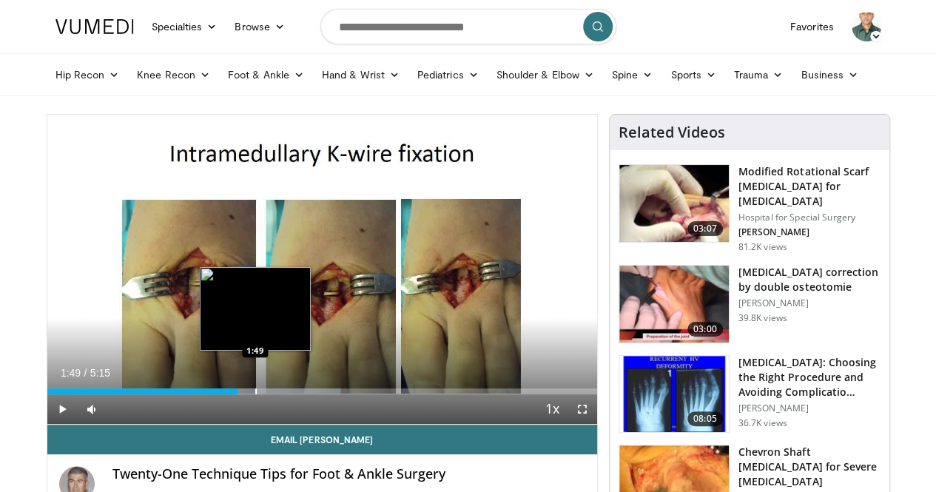
click at [217, 394] on div "Loaded : 53.36% 1:49 1:49" at bounding box center [322, 391] width 550 height 6
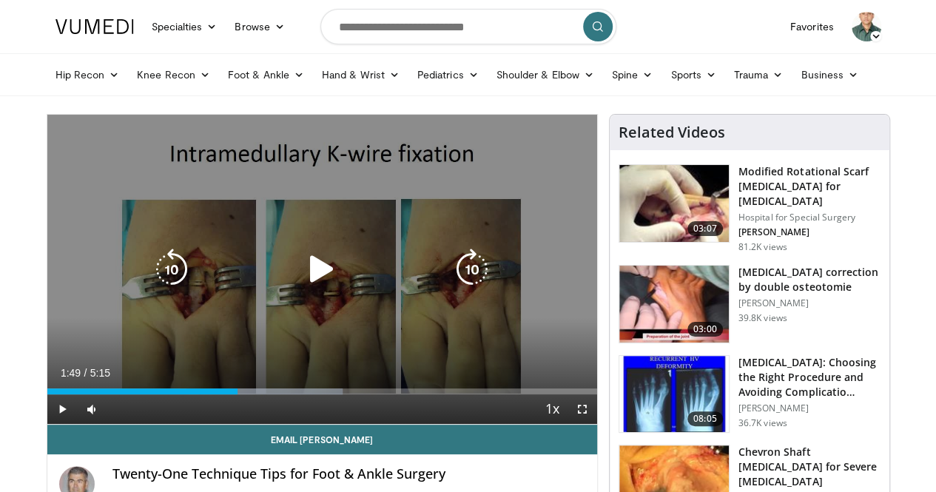
click at [526, 224] on div "10 seconds Tap to unmute" at bounding box center [322, 269] width 550 height 309
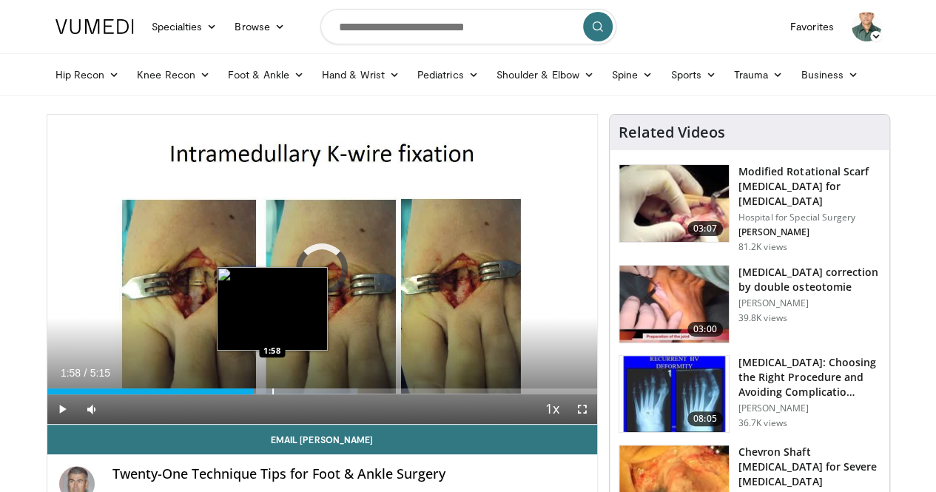
click at [272, 394] on div "Progress Bar" at bounding box center [272, 391] width 1 height 6
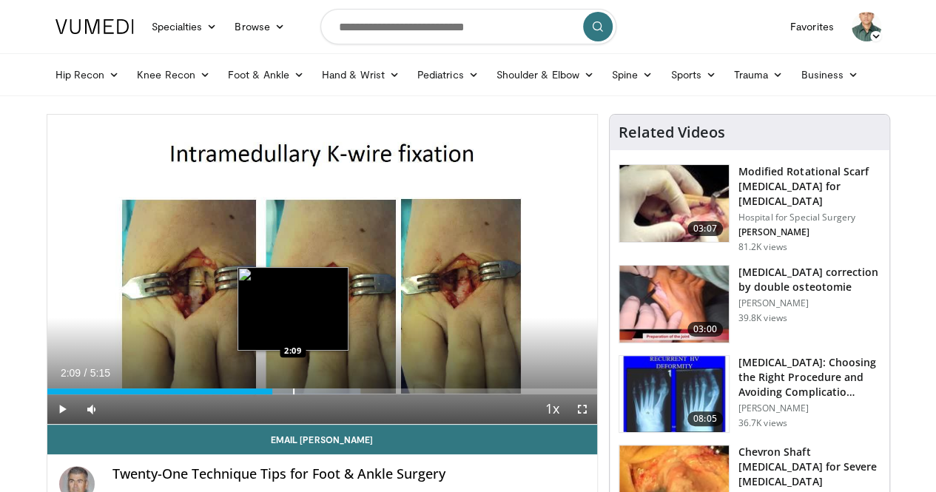
click at [293, 394] on div "Progress Bar" at bounding box center [293, 391] width 1 height 6
click at [280, 394] on div "Progress Bar" at bounding box center [280, 391] width 1 height 6
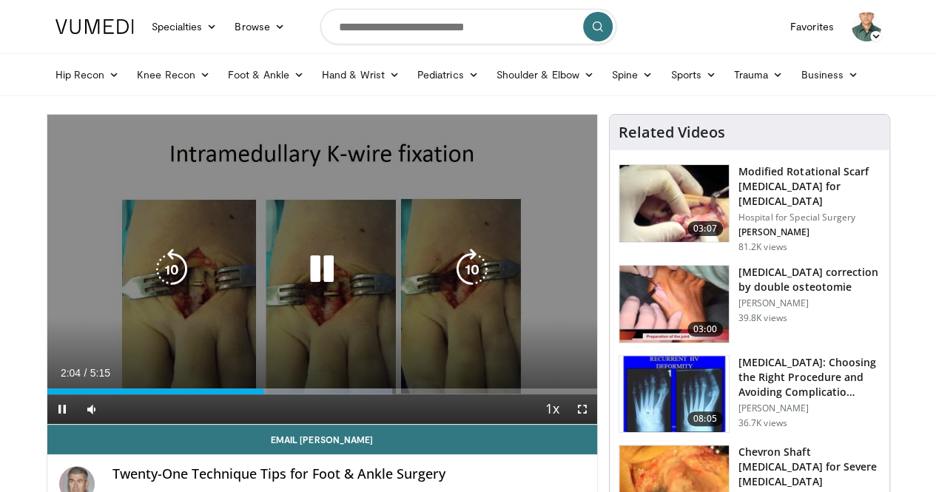
click at [485, 316] on div "10 seconds Tap to unmute" at bounding box center [322, 269] width 550 height 309
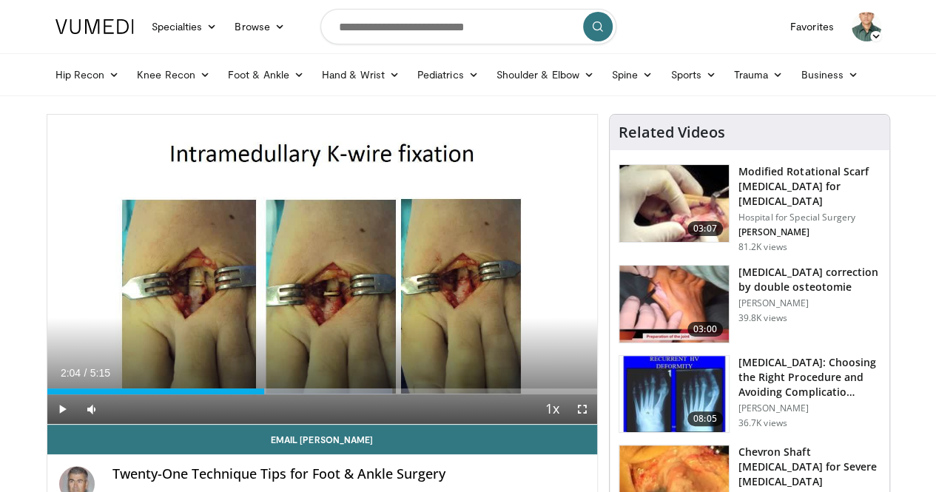
click at [485, 316] on div "10 seconds Tap to unmute" at bounding box center [322, 269] width 550 height 309
click at [487, 312] on div "10 seconds Tap to unmute" at bounding box center [322, 269] width 550 height 309
click at [525, 243] on div "10 seconds Tap to unmute" at bounding box center [322, 269] width 550 height 309
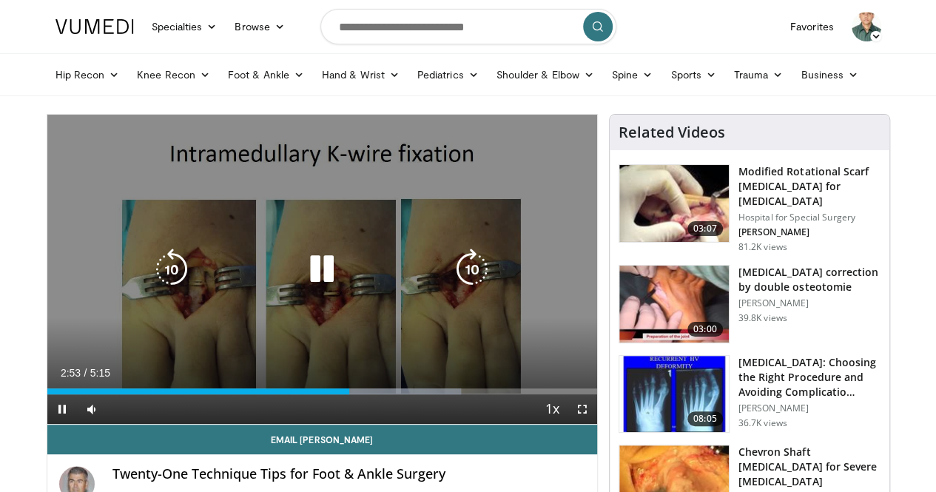
click at [541, 351] on div "10 seconds Tap to unmute" at bounding box center [322, 269] width 550 height 309
click at [573, 294] on div "10 seconds Tap to unmute" at bounding box center [322, 269] width 550 height 309
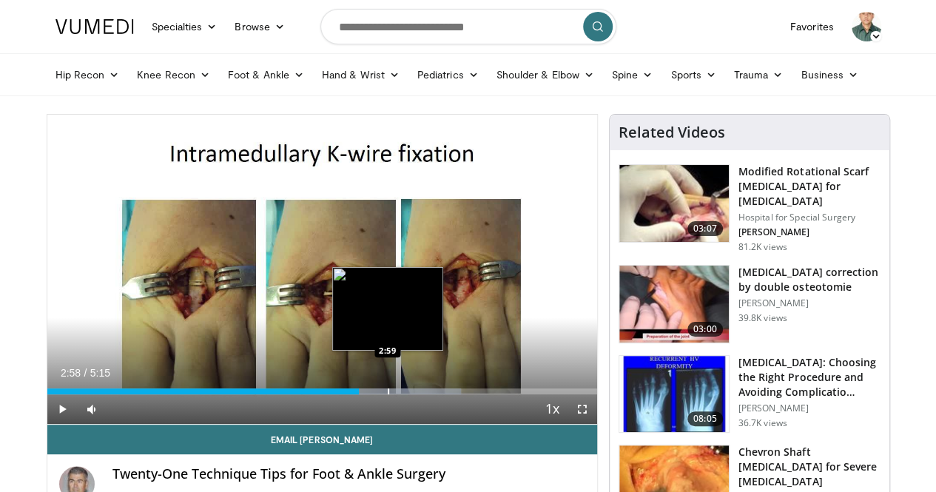
click at [349, 394] on div "Loaded : 75.33% 2:58 2:59" at bounding box center [322, 391] width 550 height 6
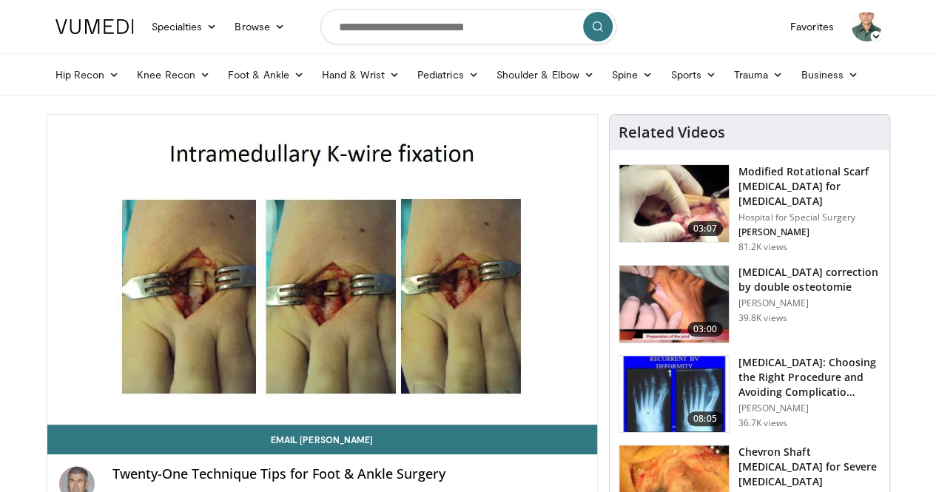
click at [364, 419] on video-js "**********" at bounding box center [322, 270] width 550 height 310
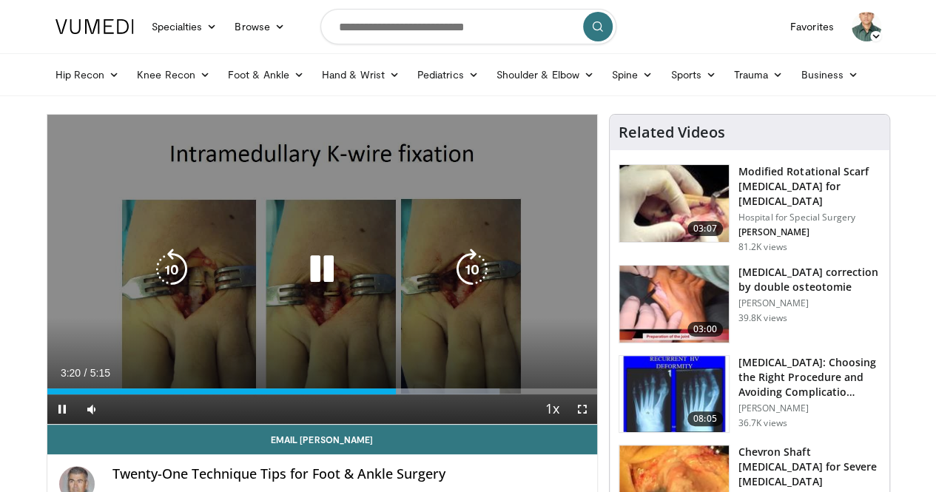
click at [524, 282] on div "10 seconds Tap to unmute" at bounding box center [322, 269] width 550 height 309
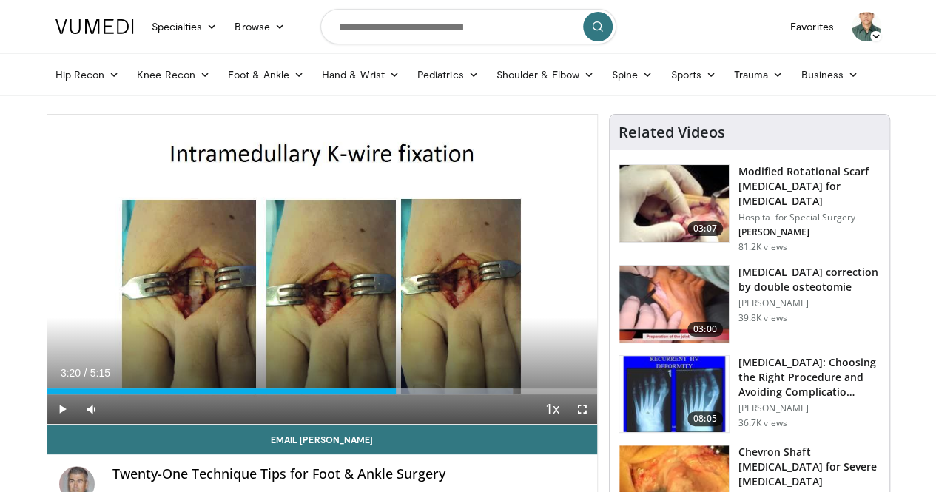
click at [565, 237] on div "10 seconds Tap to unmute" at bounding box center [322, 269] width 550 height 309
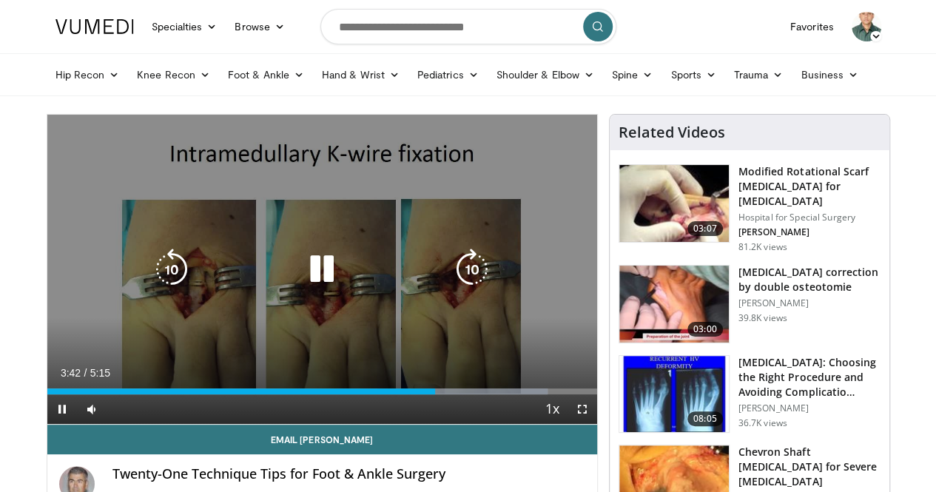
click at [526, 230] on div "10 seconds Tap to unmute" at bounding box center [322, 269] width 550 height 309
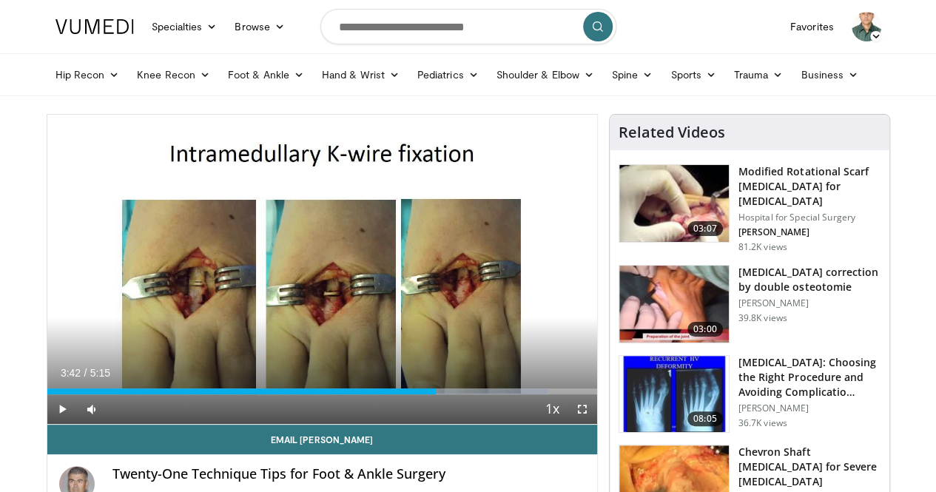
click at [526, 230] on div "10 seconds Tap to unmute" at bounding box center [322, 269] width 550 height 309
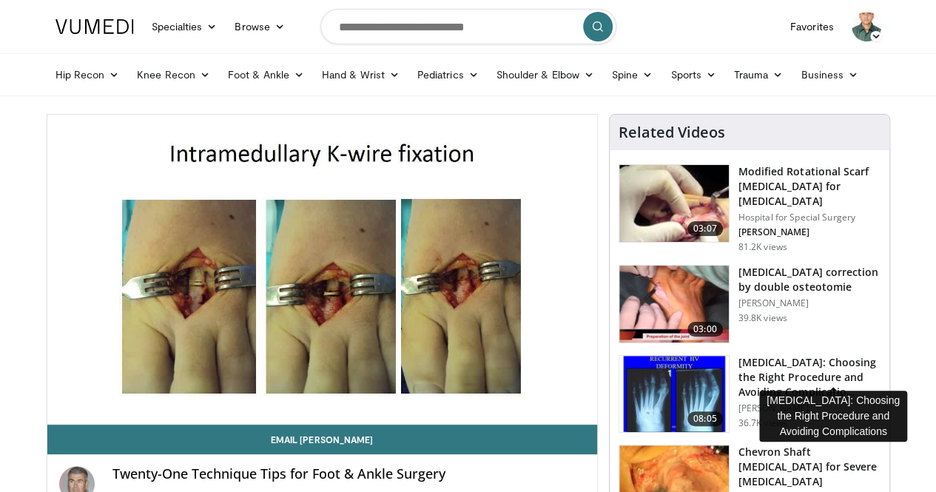
click at [783, 355] on h3 "[MEDICAL_DATA]: Choosing the Right Procedure and Avoiding Complicatio…" at bounding box center [809, 377] width 142 height 44
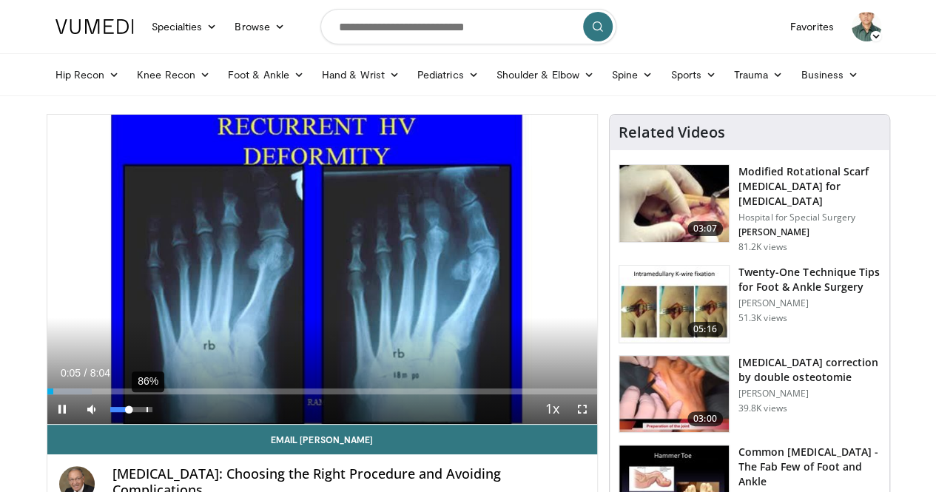
click at [110, 412] on div "86%" at bounding box center [131, 409] width 42 height 5
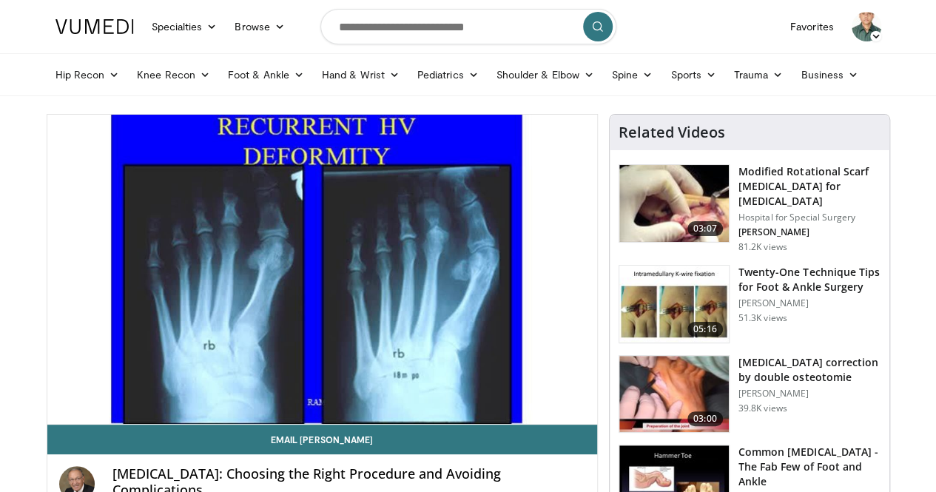
click at [122, 421] on video-js "**********" at bounding box center [322, 270] width 550 height 310
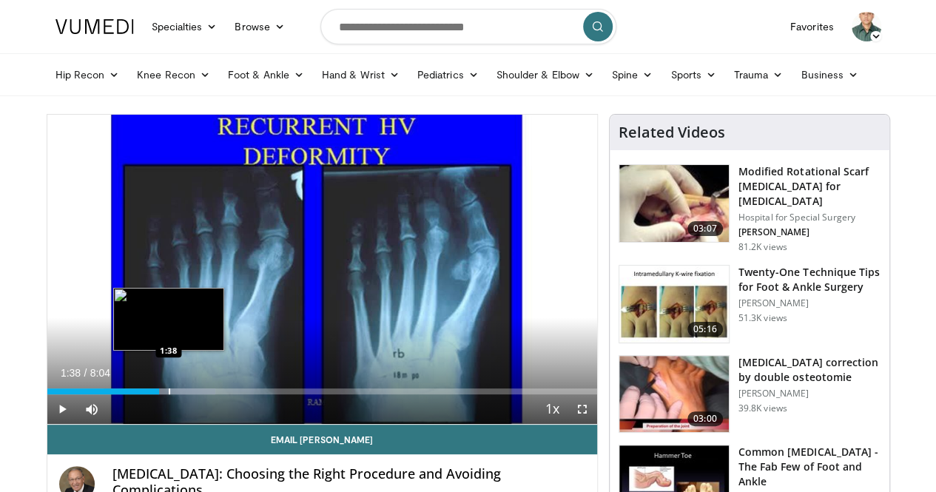
click at [169, 394] on div "Progress Bar" at bounding box center [169, 391] width 1 height 6
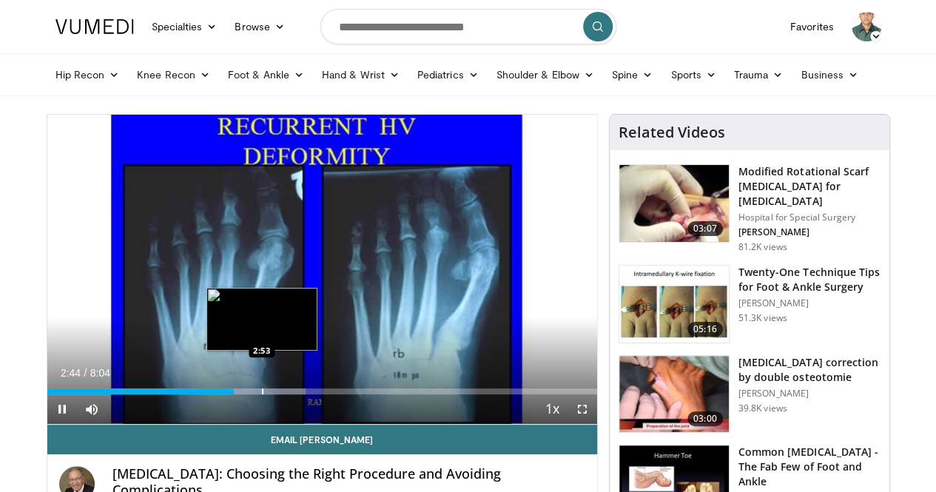
click at [262, 394] on div "Progress Bar" at bounding box center [262, 391] width 1 height 6
click at [273, 394] on div "Progress Bar" at bounding box center [273, 391] width 1 height 6
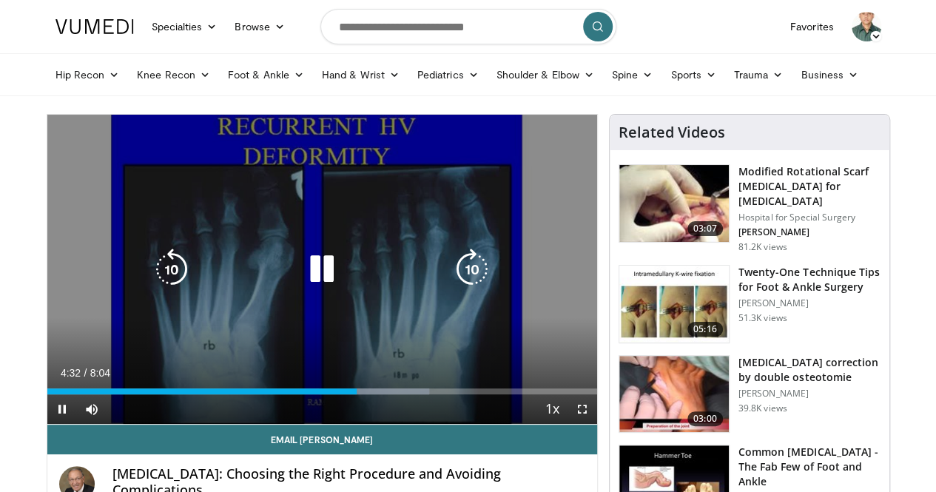
click at [443, 158] on div "10 seconds Tap to unmute" at bounding box center [322, 269] width 550 height 309
